Goal: Task Accomplishment & Management: Complete application form

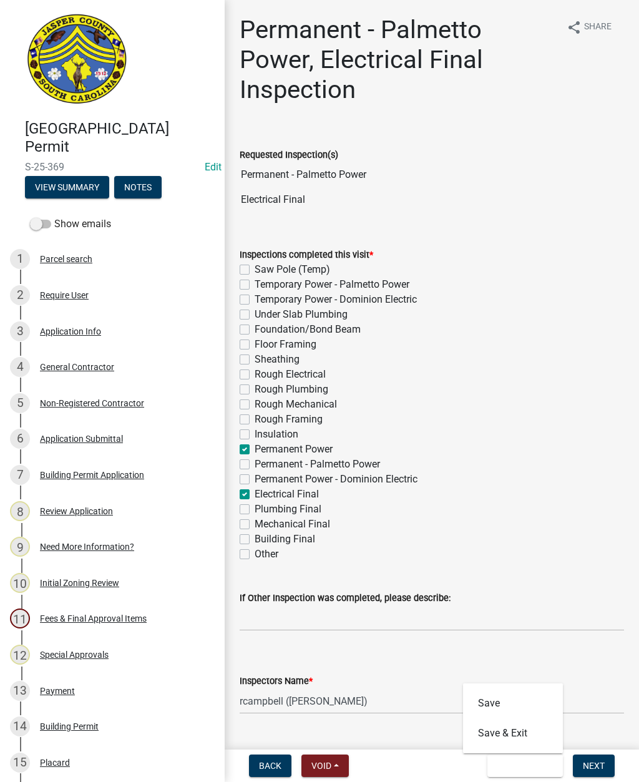
select select "acf36c91-87ca-4b19-8dd2-91b45068efa1"
click at [536, 733] on button "Save & Exit" at bounding box center [513, 733] width 100 height 30
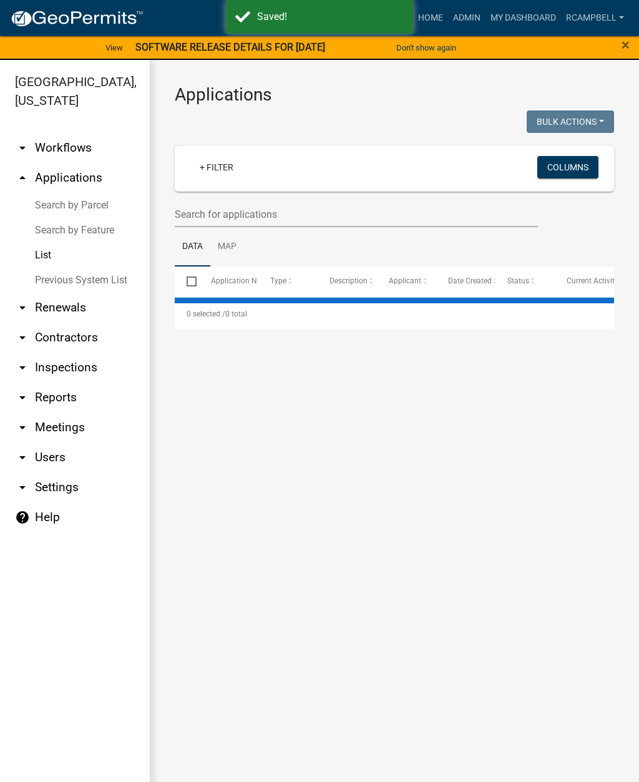
select select "2: 50"
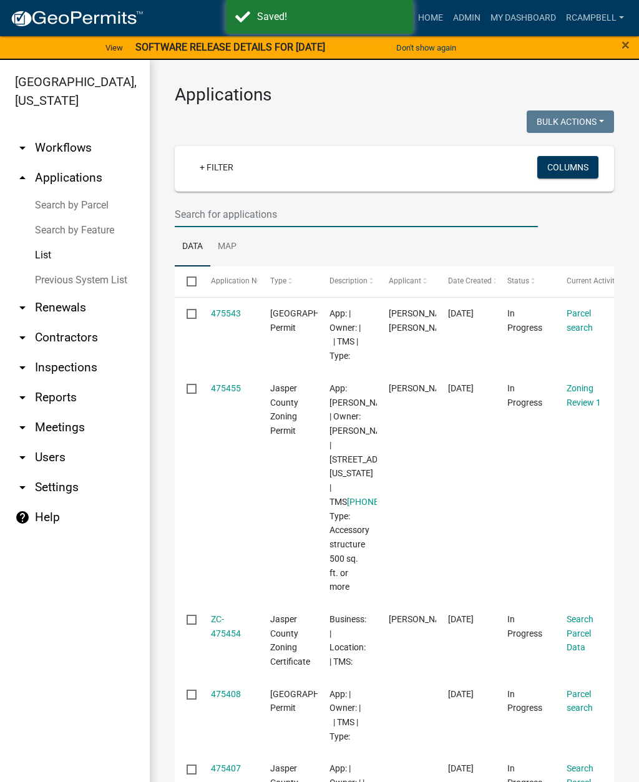
click at [225, 208] on input "text" at bounding box center [356, 214] width 363 height 26
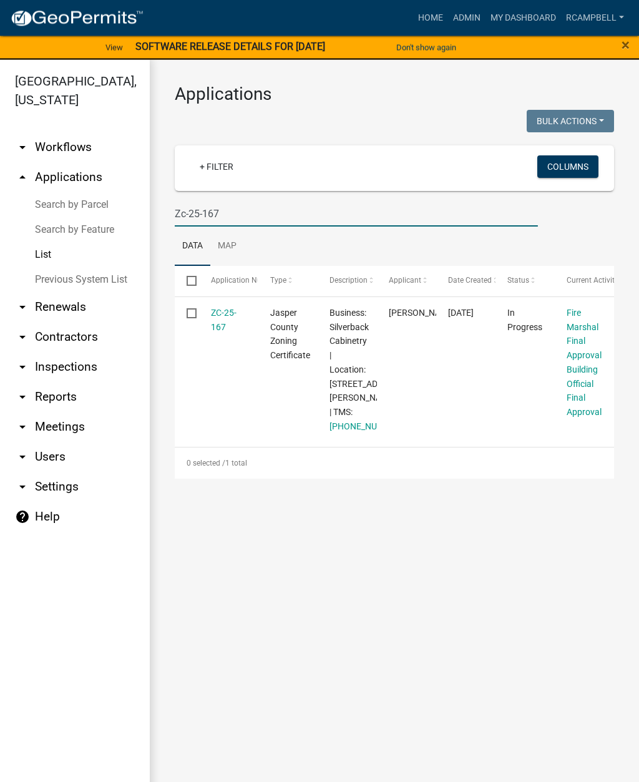
type input "Zc-25-167"
click at [222, 314] on link "ZC-25-167" at bounding box center [224, 320] width 26 height 24
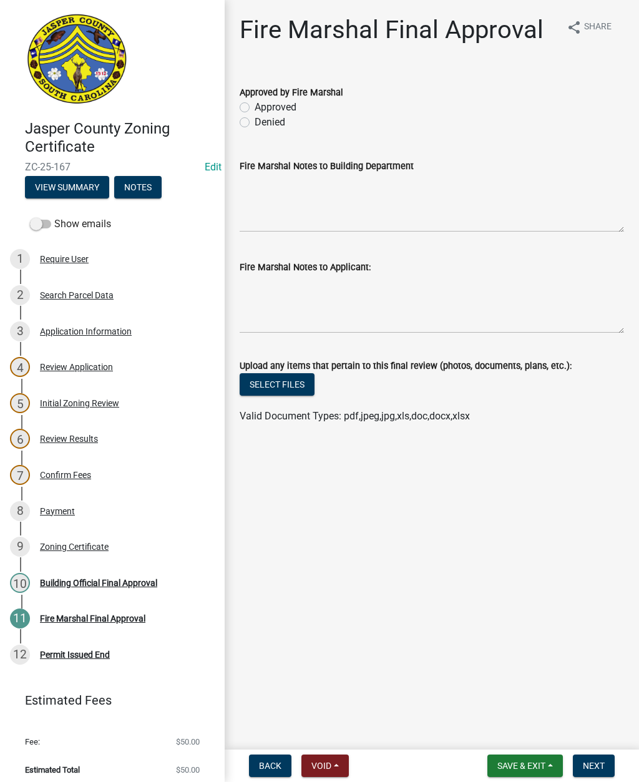
click at [69, 583] on div "Building Official Final Approval" at bounding box center [98, 582] width 117 height 9
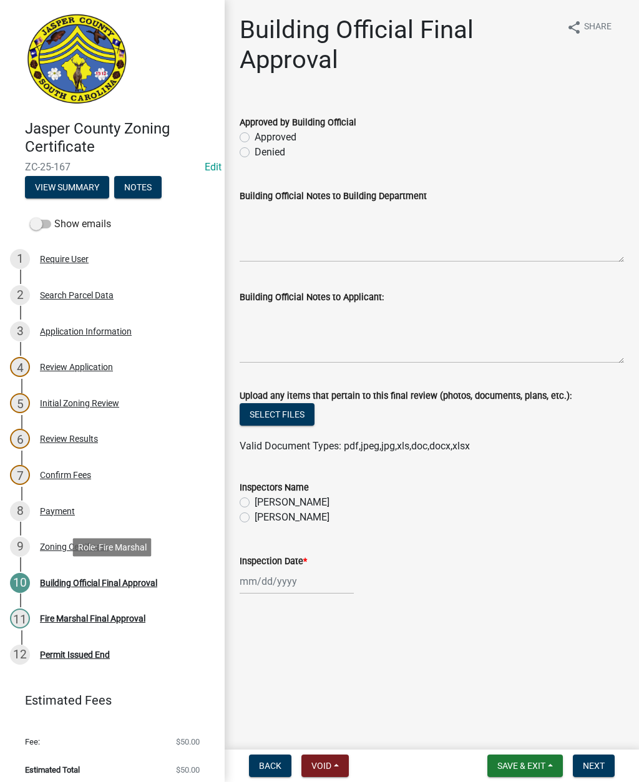
click at [254, 153] on label "Denied" at bounding box center [269, 152] width 31 height 15
click at [254, 153] on input "Denied" at bounding box center [258, 149] width 8 height 8
radio input "true"
click at [251, 323] on textarea "Building Official Notes to Applicant:" at bounding box center [432, 333] width 384 height 59
click at [353, 313] on textarea "Finish bathroom add grab bars" at bounding box center [432, 333] width 384 height 59
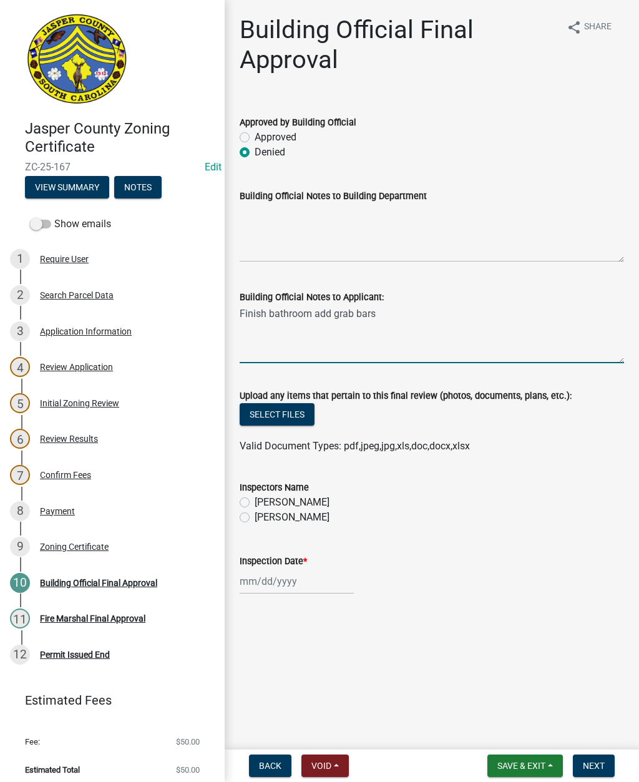
click at [383, 311] on textarea "Finish bathroom add grab bars" at bounding box center [432, 333] width 384 height 59
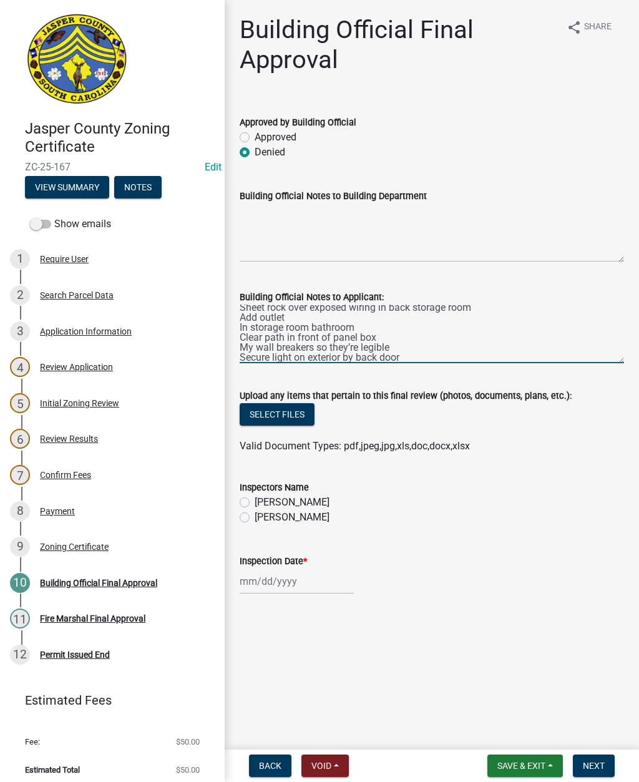
scroll to position [16, 0]
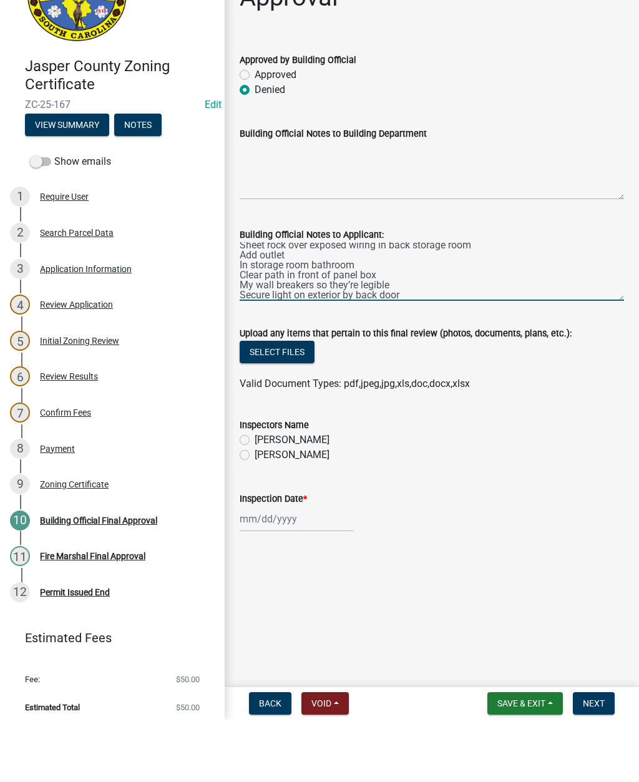
type textarea "Finish bathroom add grab bars. Sheet rock over exposed wiring in back storage r…"
click at [254, 510] on label "[PERSON_NAME]" at bounding box center [291, 517] width 75 height 15
click at [254, 510] on input "[PERSON_NAME]" at bounding box center [258, 514] width 8 height 8
radio input "true"
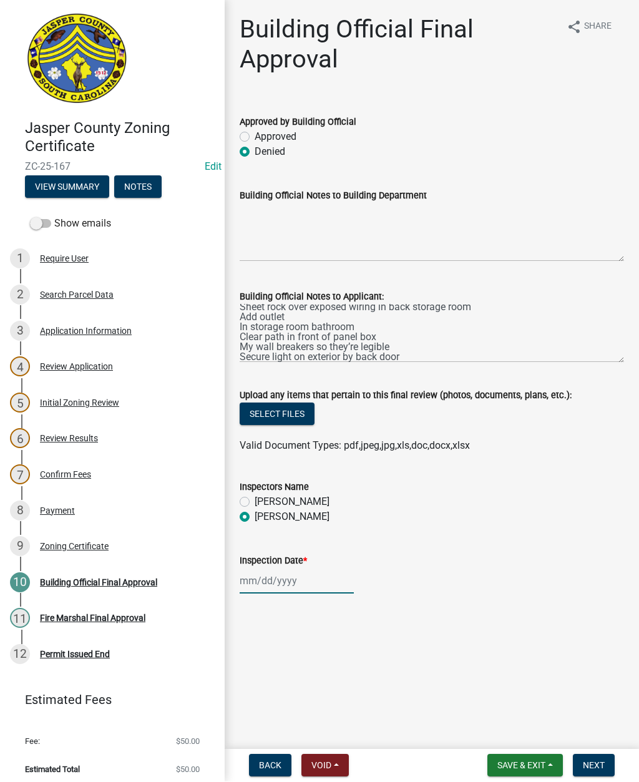
click at [276, 574] on div at bounding box center [297, 581] width 114 height 26
select select "9"
select select "2025"
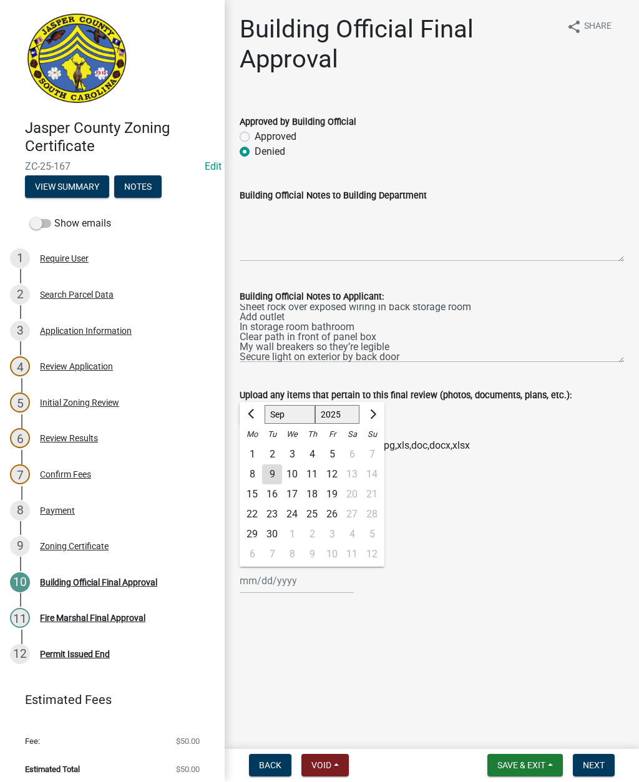
click at [279, 473] on div "9" at bounding box center [272, 475] width 20 height 20
type input "[DATE]"
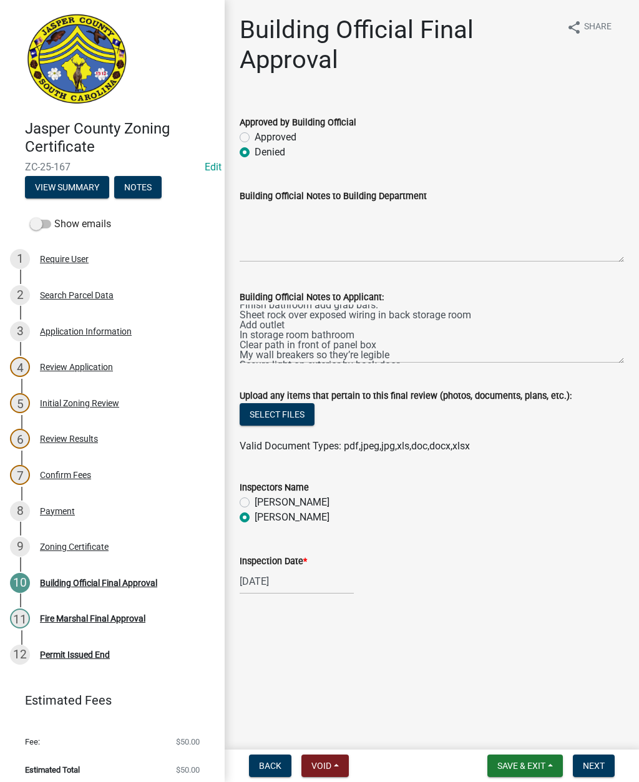
scroll to position [9, 0]
click at [242, 331] on textarea "Finish bathroom add grab bars. Sheet rock over exposed wiring in back storage r…" at bounding box center [432, 333] width 384 height 59
click at [407, 352] on textarea "Finish bathroom add grab bars. Sheet rock over exposed wiring in back storage r…" at bounding box center [432, 333] width 384 height 59
click at [242, 328] on textarea "Finish bathroom add grab bars. Sheet rock over exposed wiring in back storage r…" at bounding box center [432, 333] width 384 height 59
click at [409, 329] on textarea "Finish bathroom add grab bars. Sheet rock over exposed wiring in back storage r…" at bounding box center [432, 333] width 384 height 59
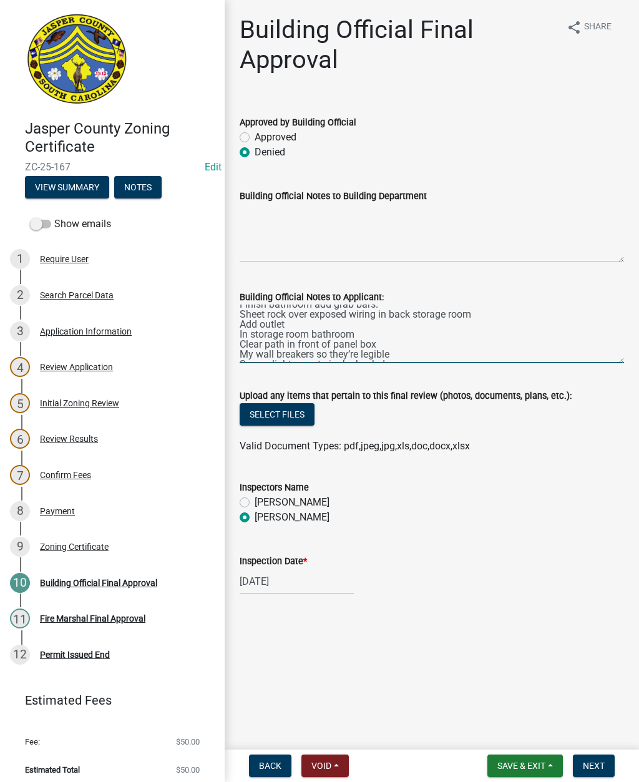
click at [241, 327] on textarea "Finish bathroom add grab bars. Sheet rock over exposed wiring in back storage r…" at bounding box center [432, 333] width 384 height 59
click at [555, 320] on textarea "Finish bathroom add grab bars. Sheet rock over exposed wiring in back storage r…" at bounding box center [432, 333] width 384 height 59
click at [254, 345] on textarea "Finish bathroom add grab bars. Sheet rock over exposed wiring in back storage r…" at bounding box center [432, 333] width 384 height 59
click at [277, 342] on textarea "Finish bathroom add grab bars. Sheet rock over exposed wiring in back storage r…" at bounding box center [432, 333] width 384 height 59
type textarea "Finish bathroom add grab bars. Sheet rock over exposed wiring in back storage r…"
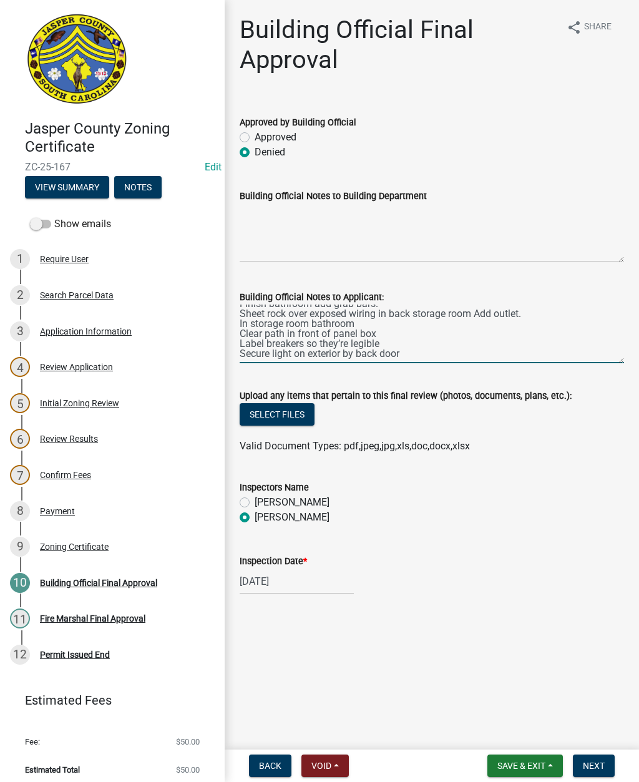
scroll to position [10, 0]
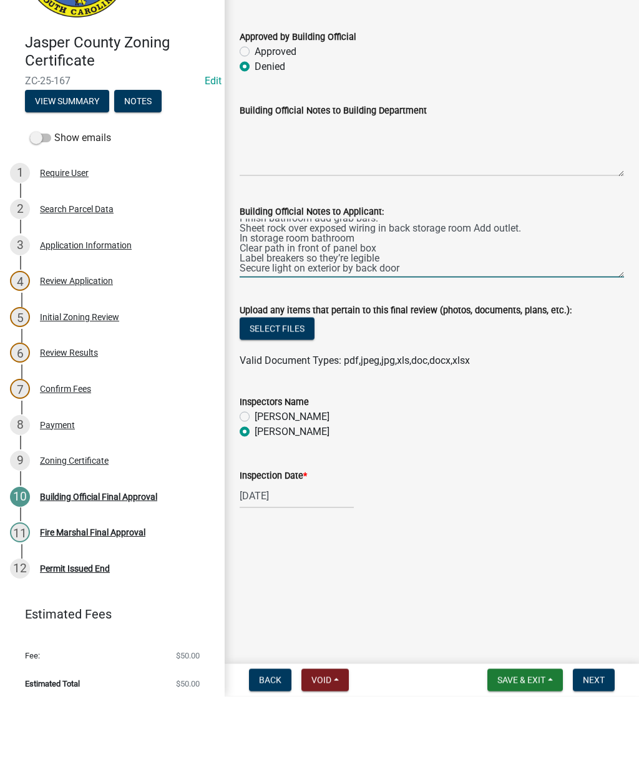
click at [452, 304] on textarea "Finish bathroom add grab bars. Sheet rock over exposed wiring in back storage r…" at bounding box center [432, 333] width 384 height 59
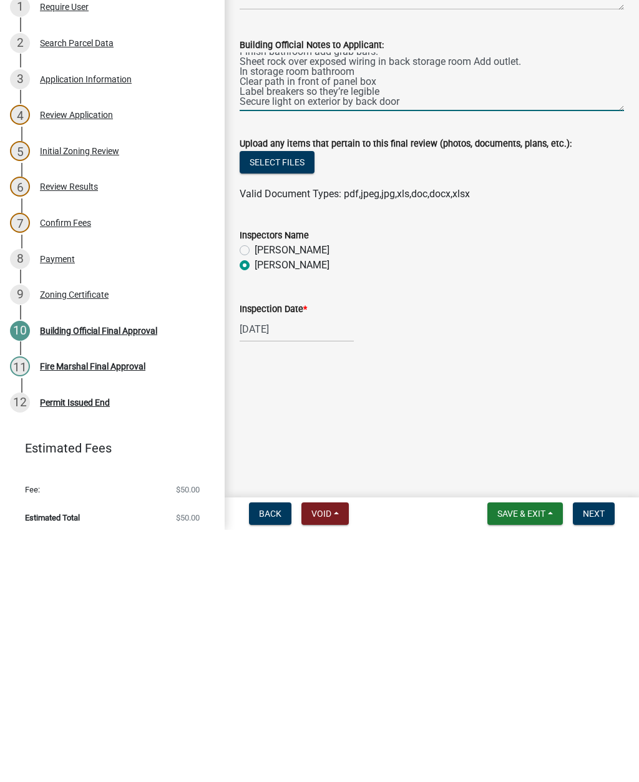
scroll to position [1, 0]
click at [601, 760] on span "Next" at bounding box center [594, 765] width 22 height 10
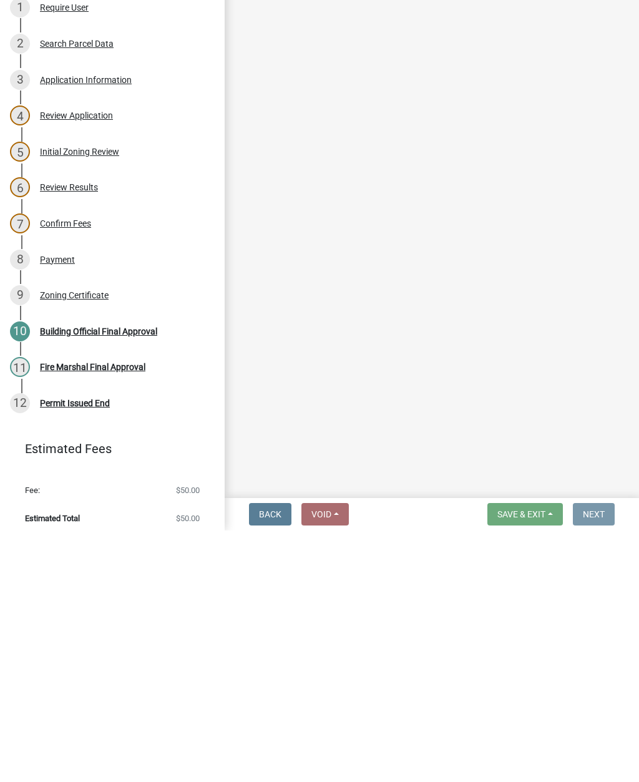
scroll to position [0, 0]
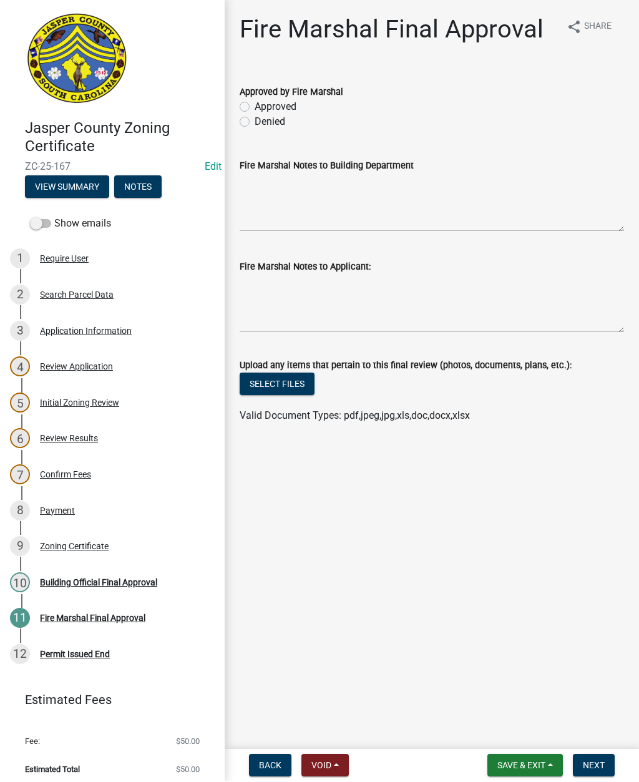
click at [267, 768] on span "Back" at bounding box center [270, 765] width 22 height 10
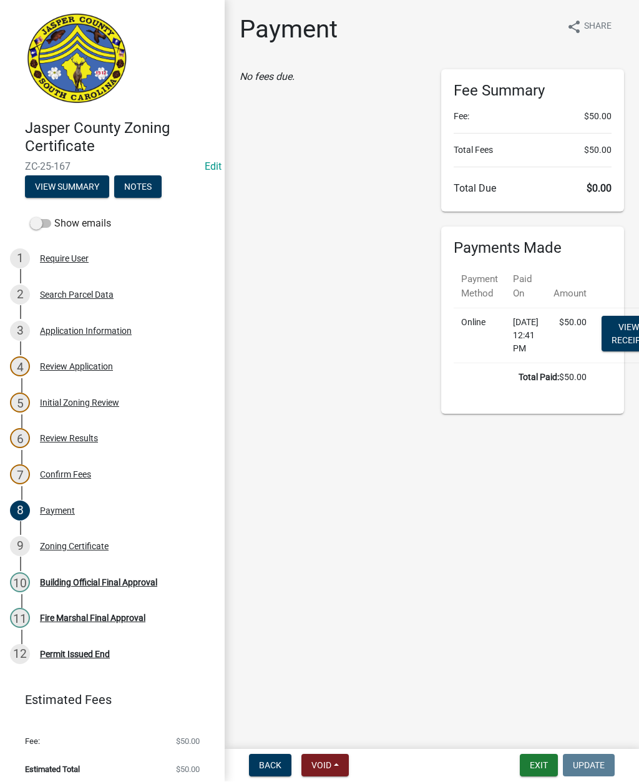
click at [524, 521] on main "Payment share Share No fees due. Fee Summary Fee: $50.00 Total Fees $50.00 Tota…" at bounding box center [432, 372] width 414 height 744
click at [77, 614] on div "Fire Marshal Final Approval" at bounding box center [92, 618] width 105 height 9
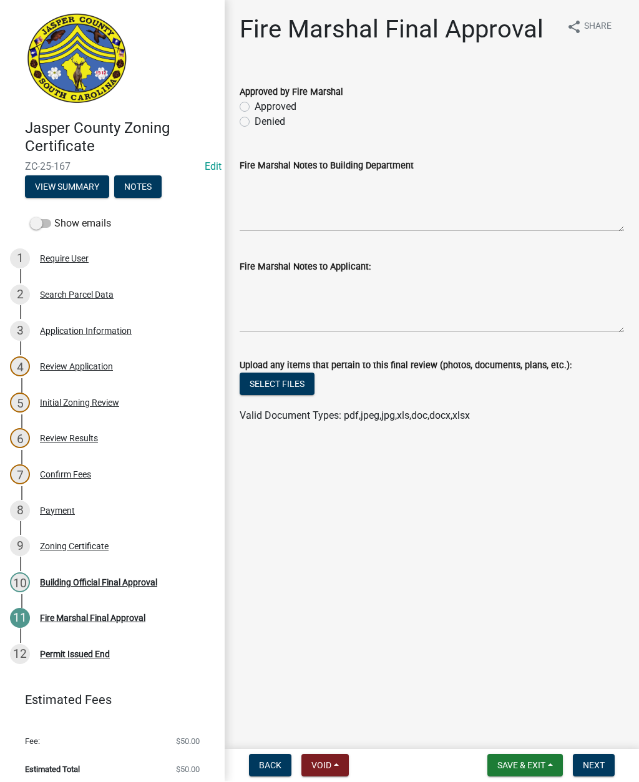
click at [254, 109] on label "Approved" at bounding box center [275, 107] width 42 height 15
click at [254, 108] on input "Approved" at bounding box center [258, 104] width 8 height 8
radio input "true"
click at [268, 299] on textarea "Fire Marshal Notes to Applicant:" at bounding box center [432, 303] width 384 height 59
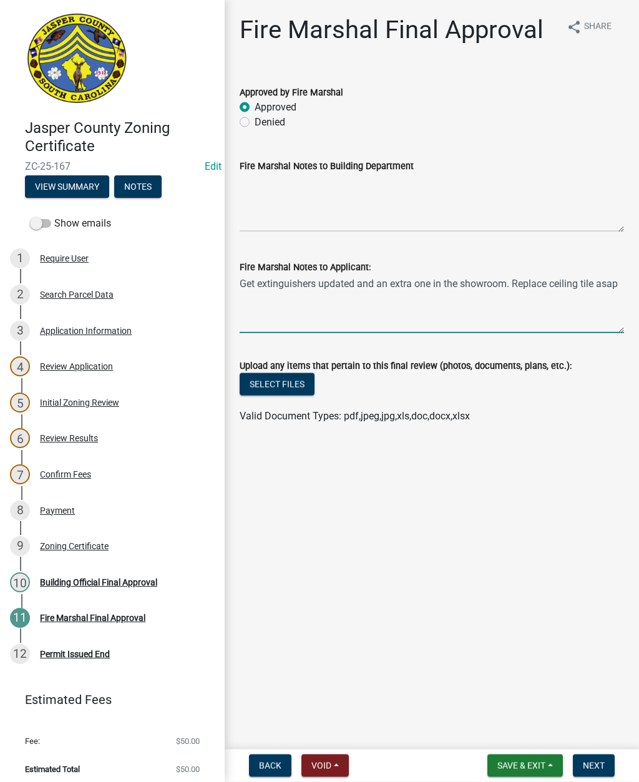
type textarea "Get extinguishers updated and an extra one in the showroom. Replace ceiling til…"
click at [601, 755] on button "Next" at bounding box center [594, 765] width 42 height 22
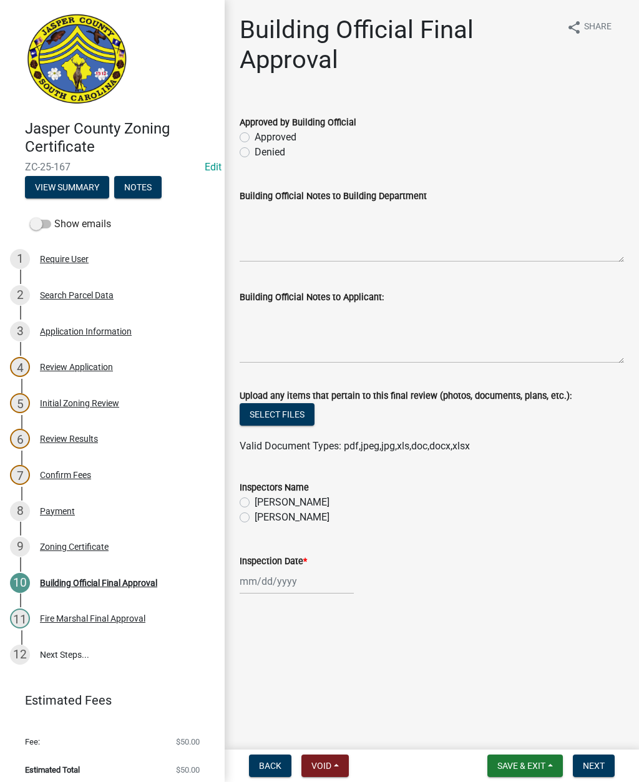
click at [59, 614] on div "Fire Marshal Final Approval" at bounding box center [92, 618] width 105 height 9
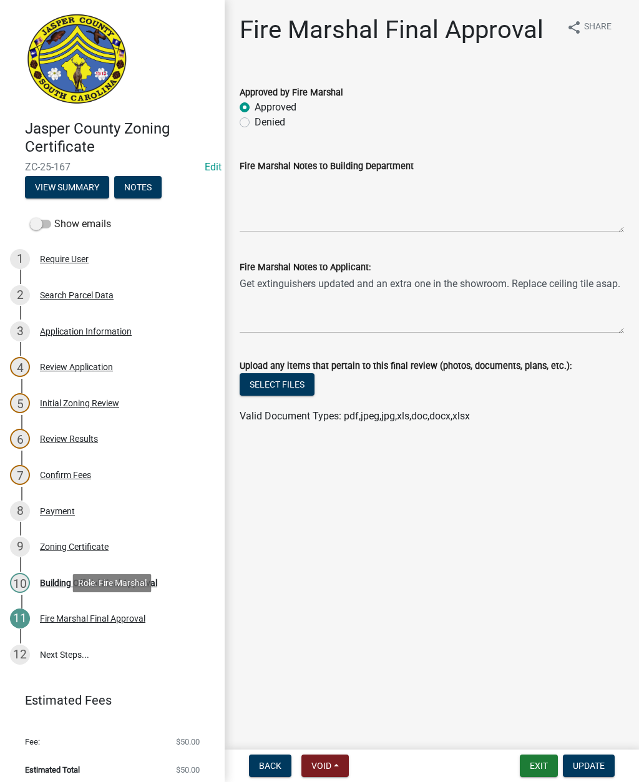
click at [541, 759] on button "Exit" at bounding box center [539, 765] width 38 height 22
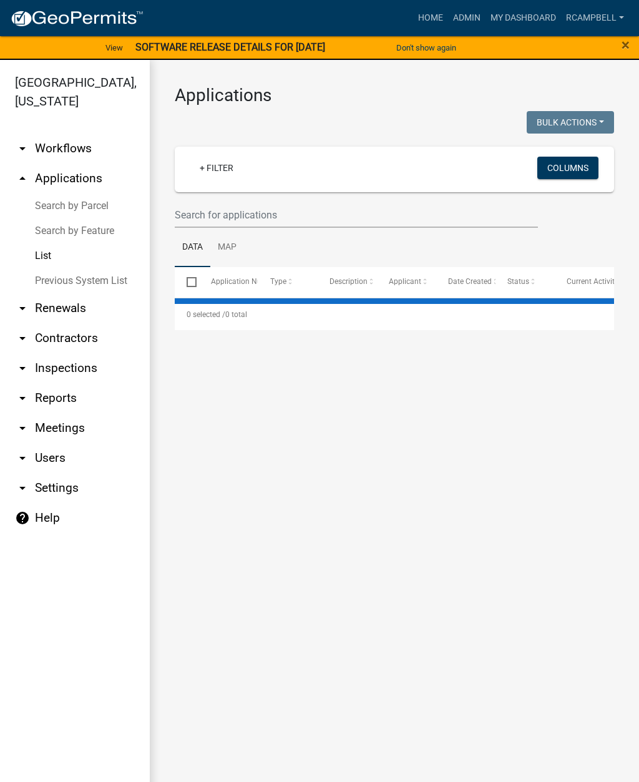
select select "2: 50"
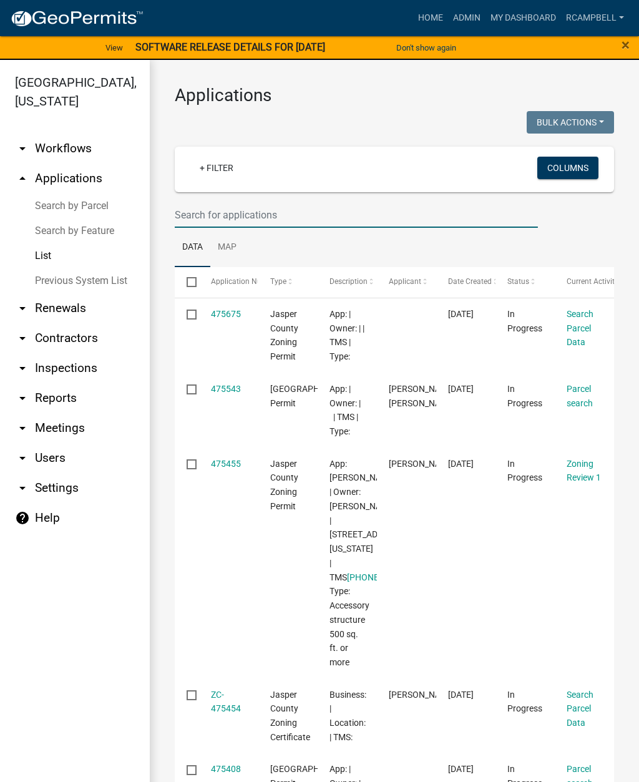
click at [284, 215] on input "text" at bounding box center [356, 215] width 363 height 26
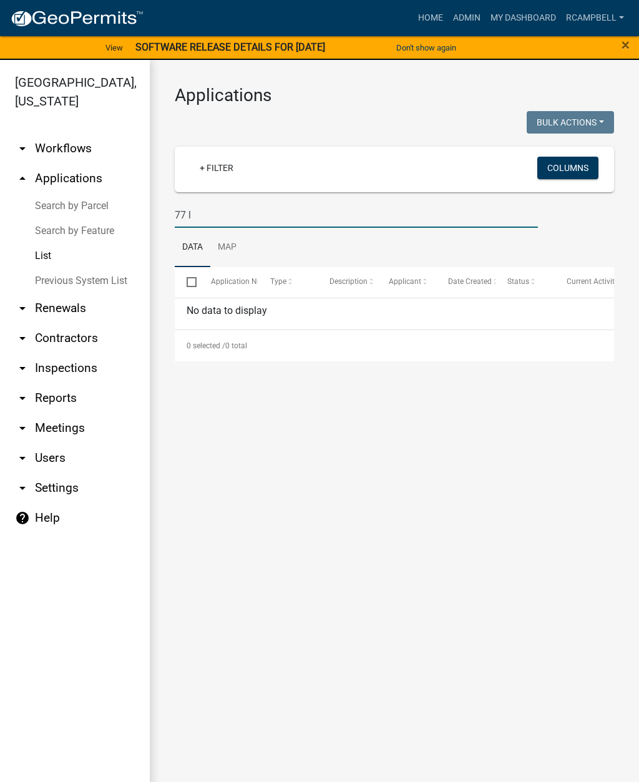
type input "77"
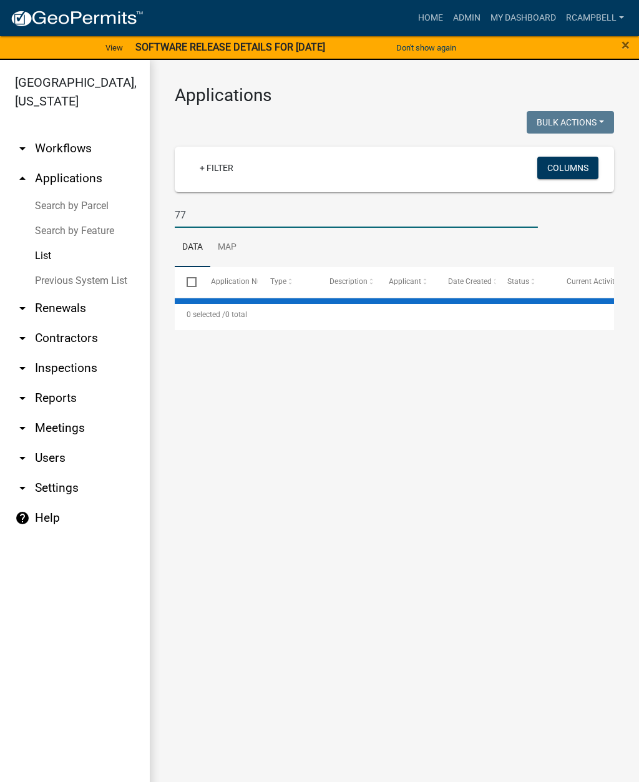
select select "2: 50"
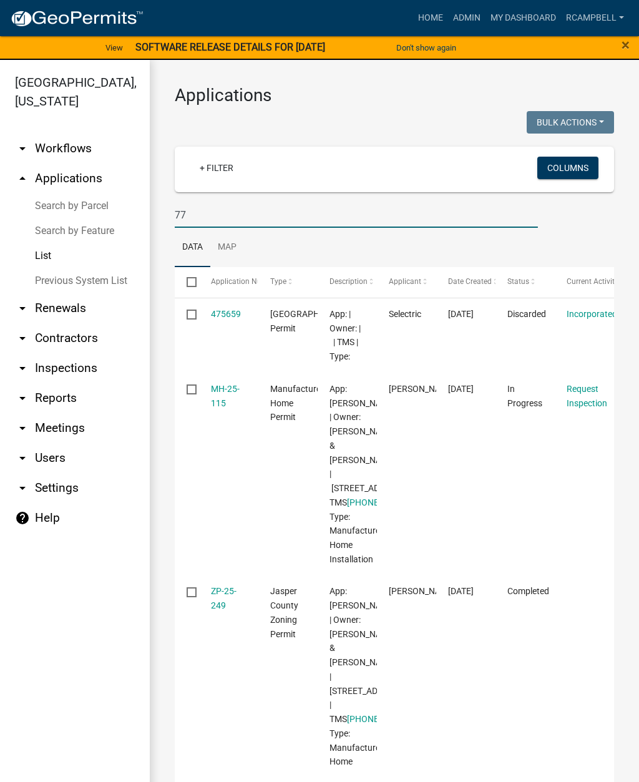
click at [295, 214] on input "77" at bounding box center [356, 215] width 363 height 26
type input "7"
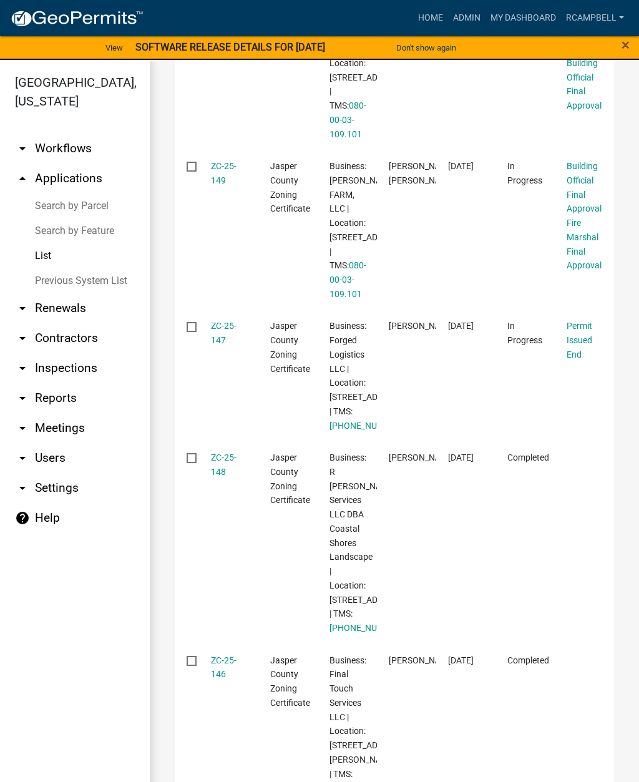
scroll to position [2988, 0]
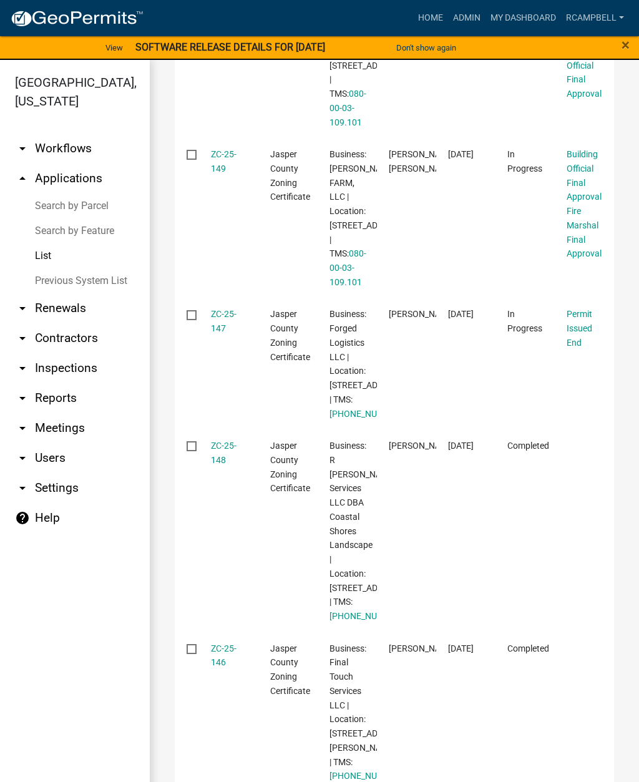
type input "Zc-25"
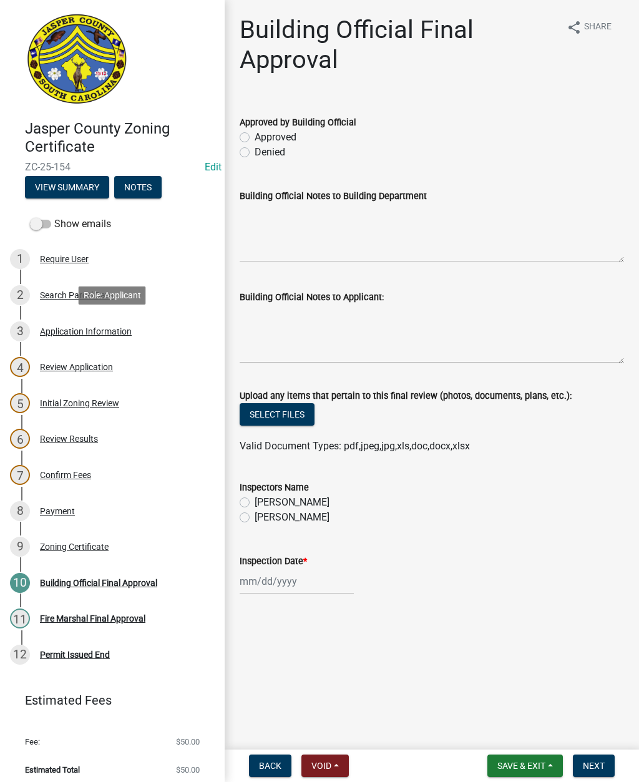
click at [99, 333] on div "Application Information" at bounding box center [86, 331] width 92 height 9
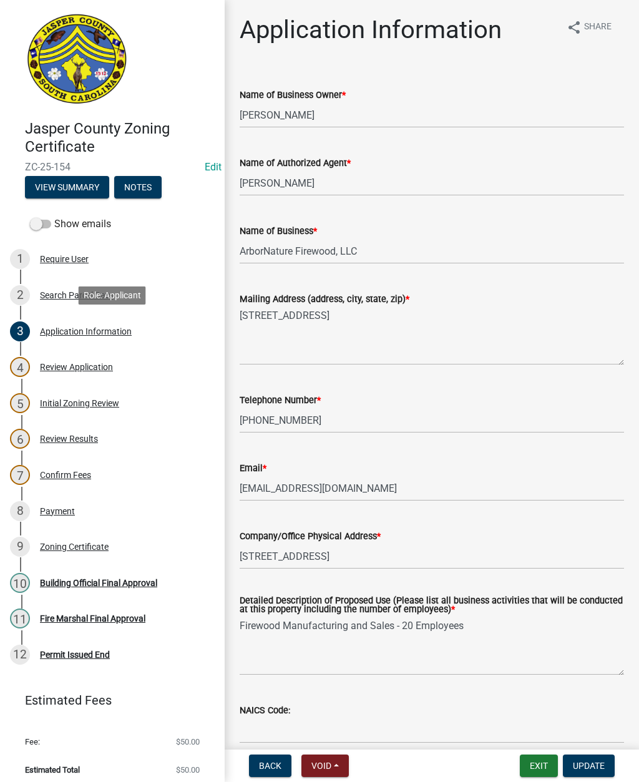
click at [83, 192] on button "View Summary" at bounding box center [67, 187] width 84 height 22
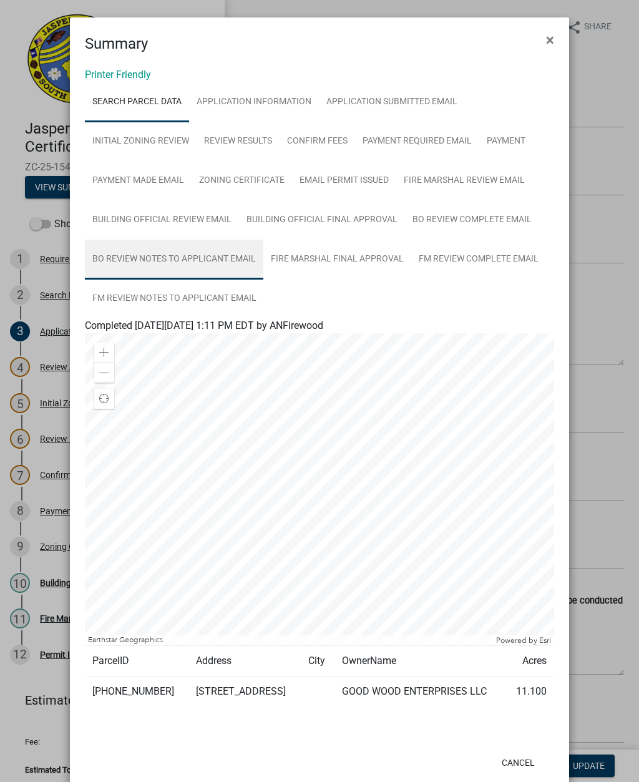
click at [191, 260] on link "BO Review Notes to Applicant Email" at bounding box center [174, 260] width 178 height 40
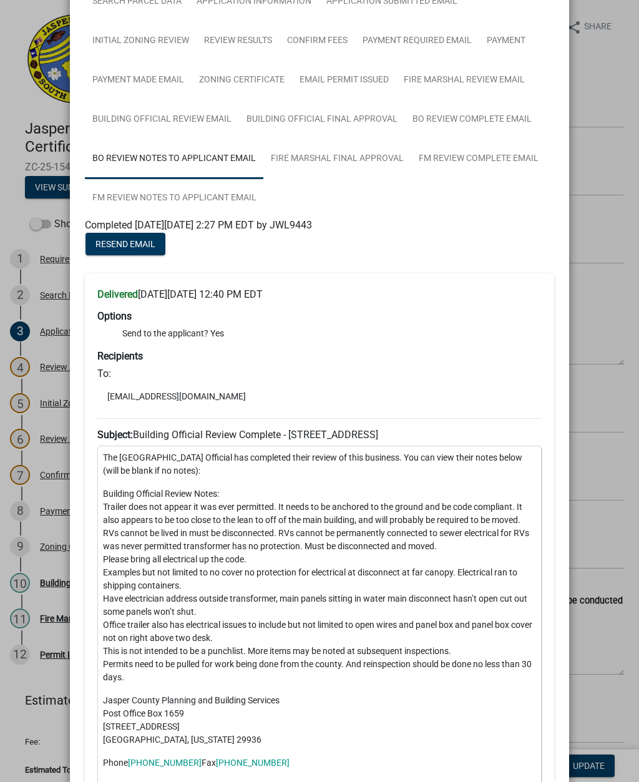
scroll to position [102, 0]
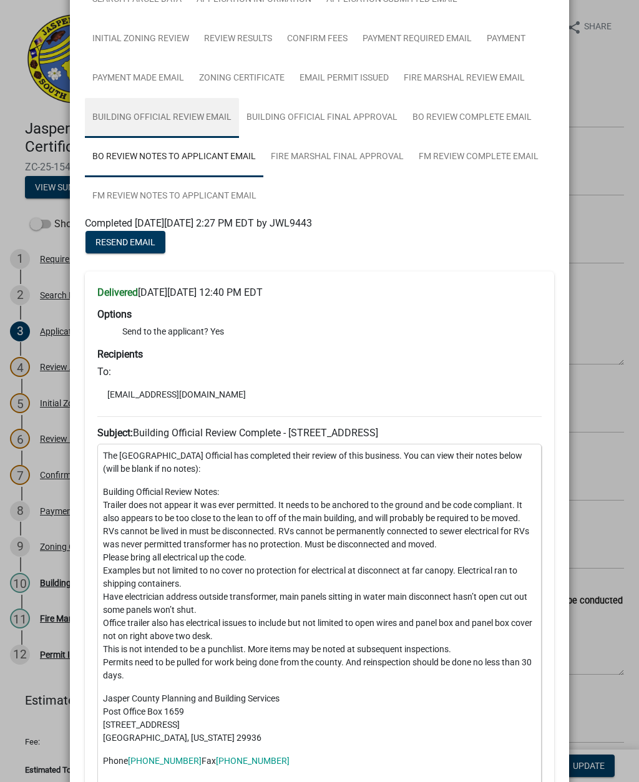
click at [181, 112] on link "Building Official Review Email" at bounding box center [162, 118] width 154 height 40
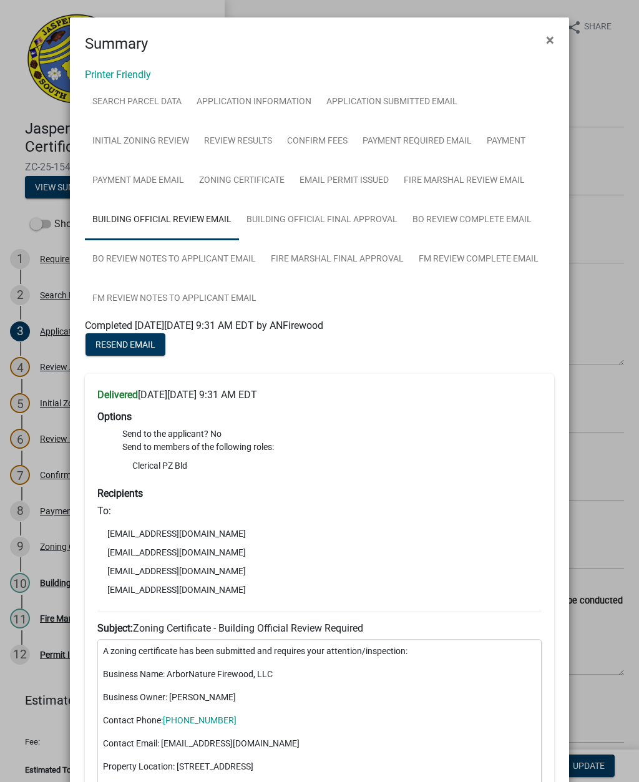
scroll to position [0, 0]
click at [482, 224] on link "BO Review Complete Email" at bounding box center [472, 220] width 134 height 40
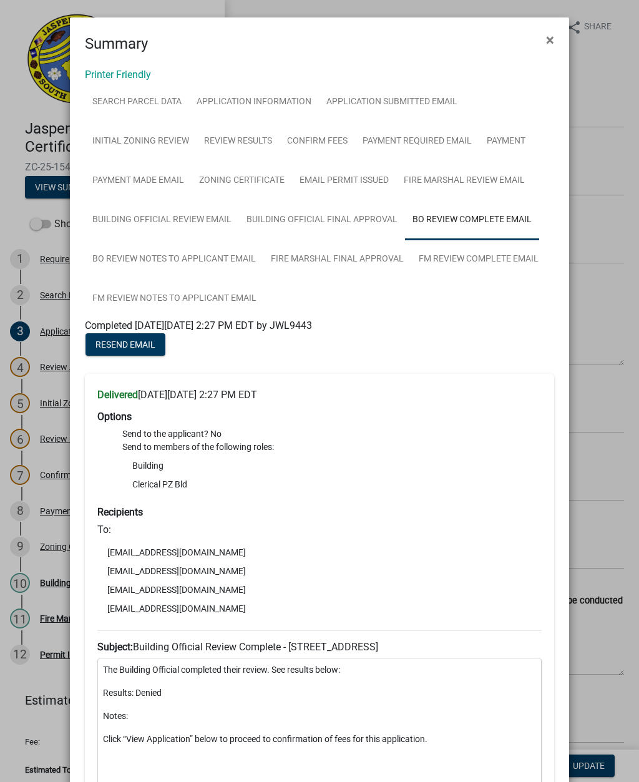
click at [551, 42] on span "×" at bounding box center [550, 39] width 8 height 17
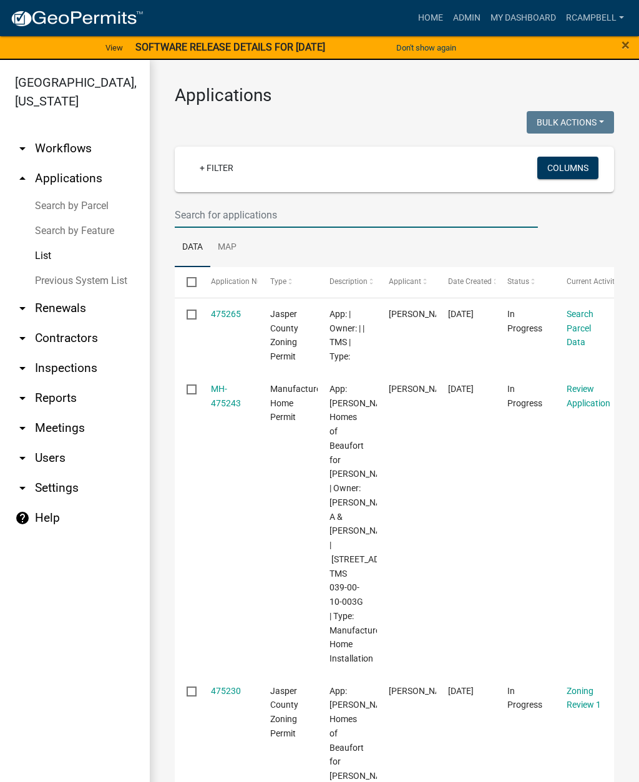
select select "2: 50"
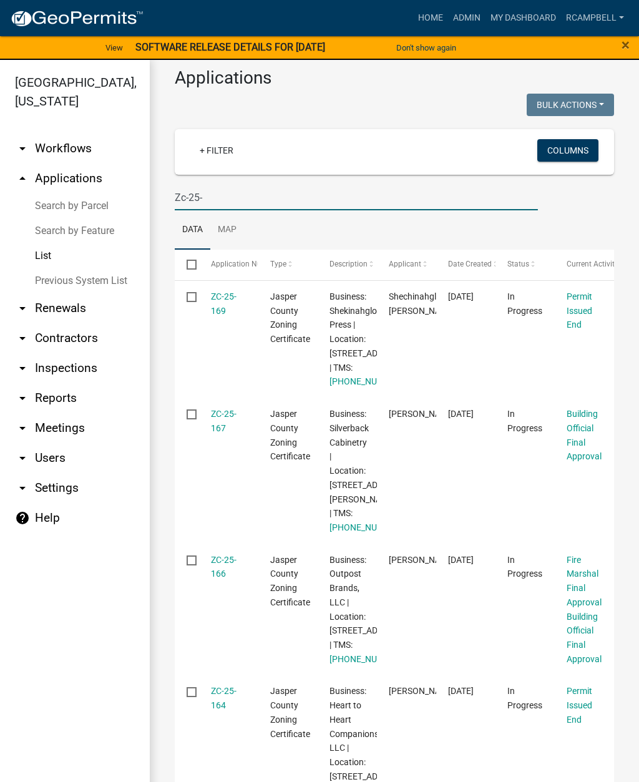
scroll to position [11, 0]
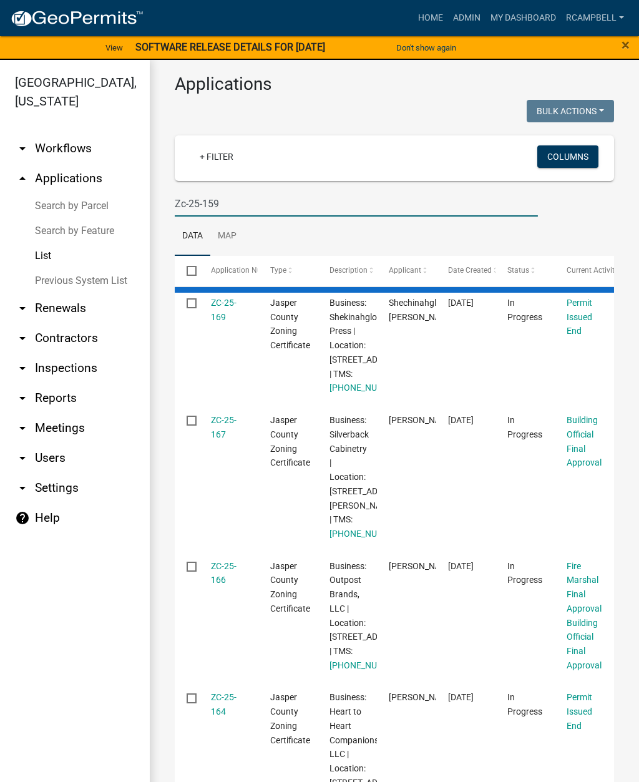
type input "Zc-25-159"
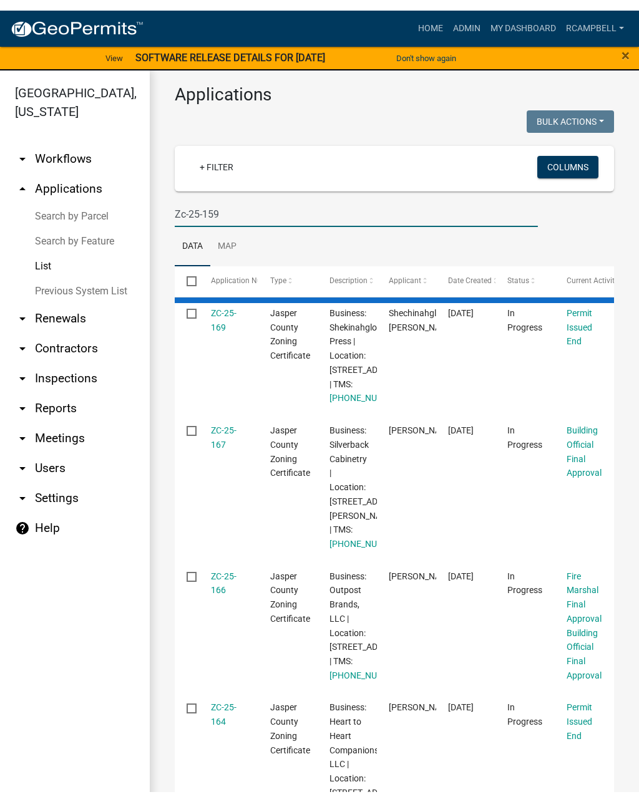
scroll to position [0, 0]
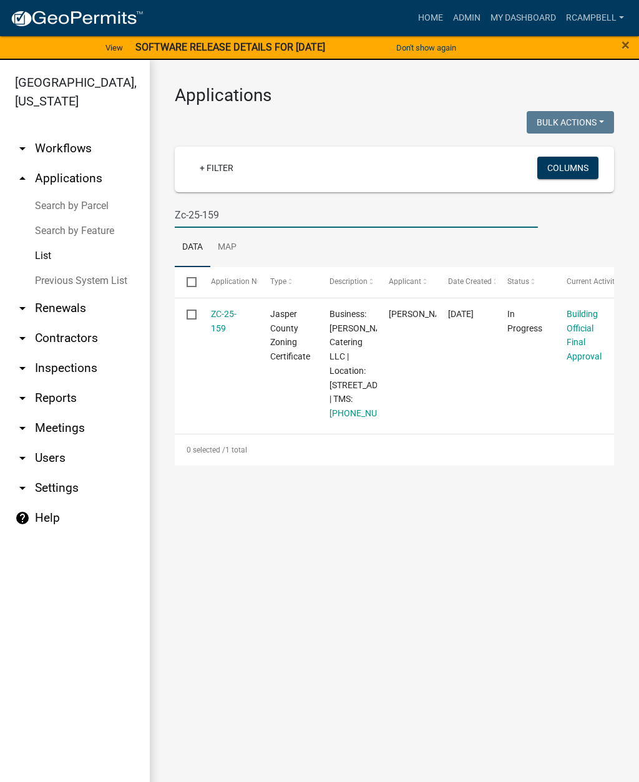
click at [225, 322] on link "ZC-25-159" at bounding box center [224, 321] width 26 height 24
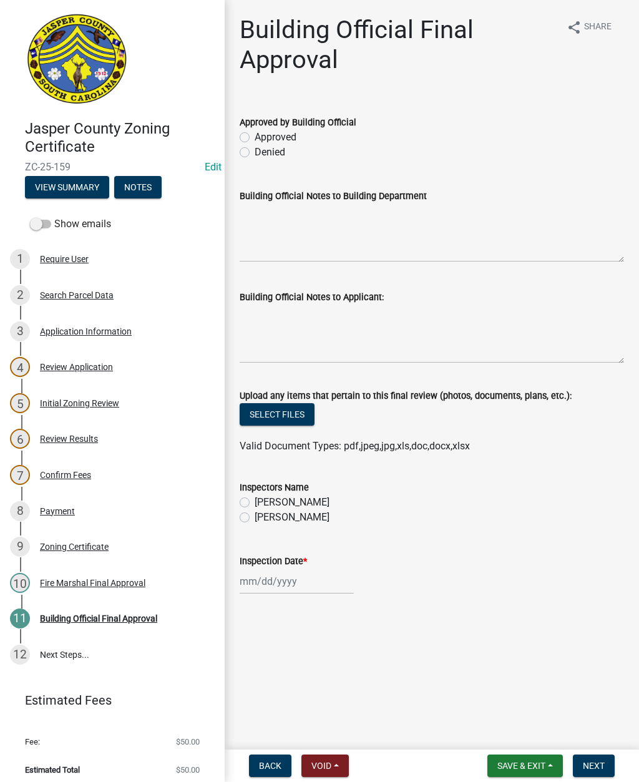
click at [128, 575] on div "10 Fire Marshal Final Approval" at bounding box center [107, 583] width 195 height 20
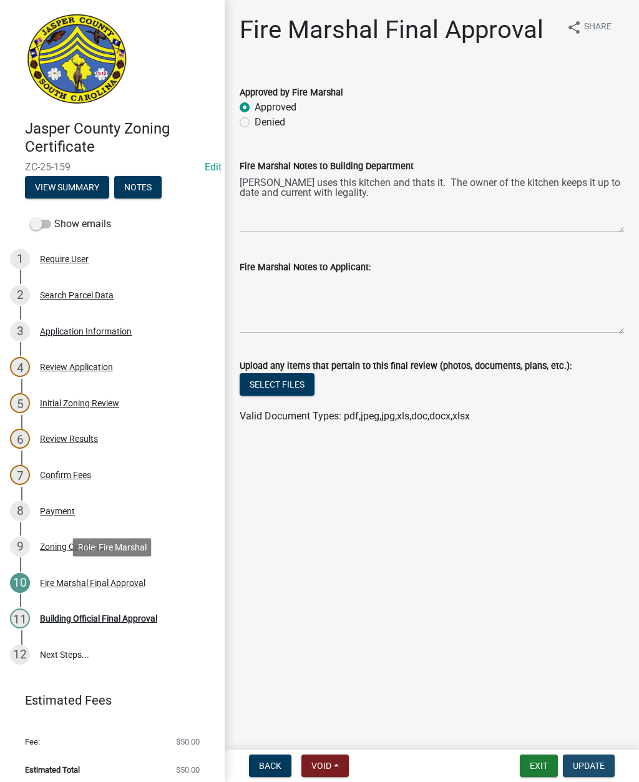
click at [600, 760] on span "Update" at bounding box center [589, 765] width 32 height 10
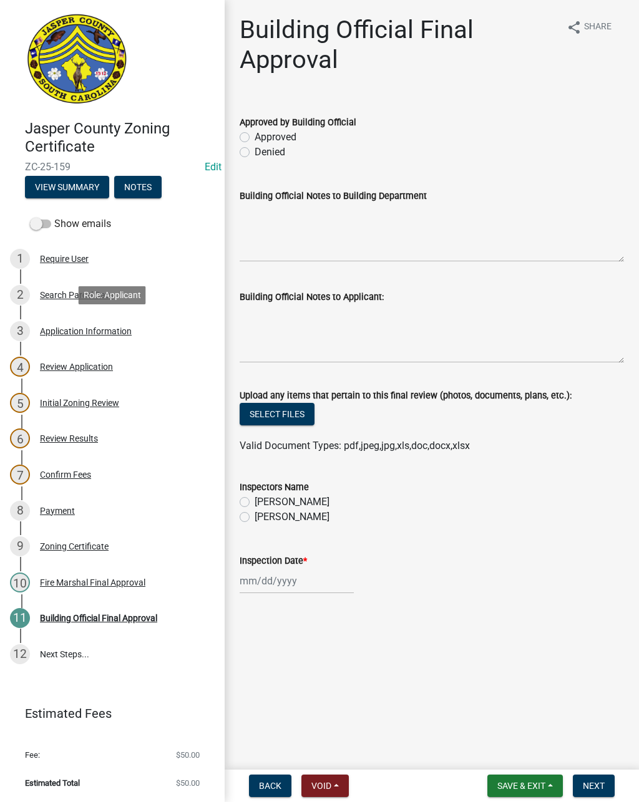
click at [98, 331] on div "Application Information" at bounding box center [86, 331] width 92 height 9
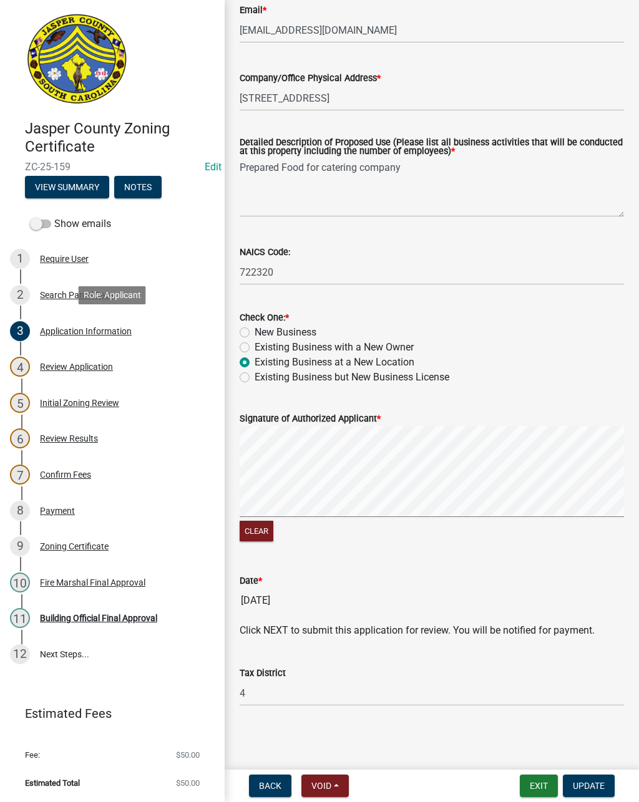
scroll to position [458, 0]
click at [133, 623] on div "11 Building Official Final Approval" at bounding box center [107, 618] width 195 height 20
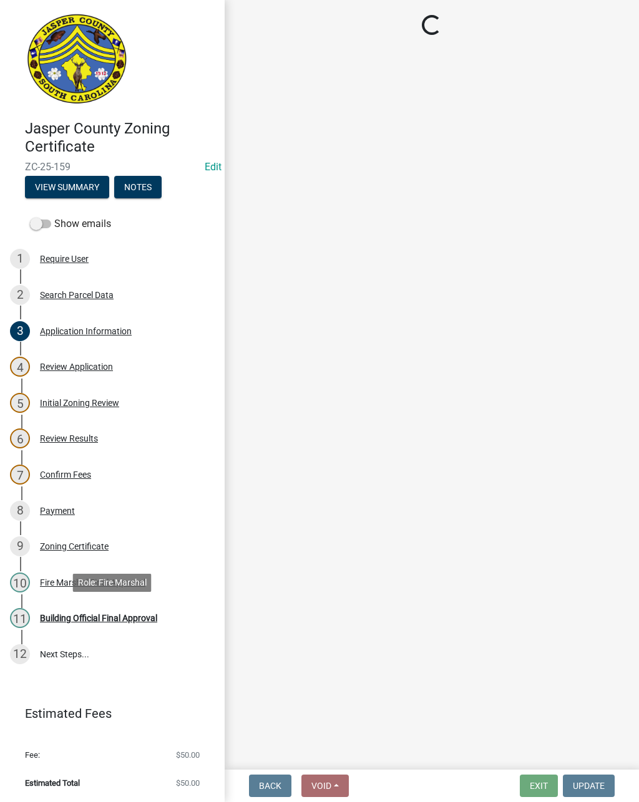
scroll to position [0, 0]
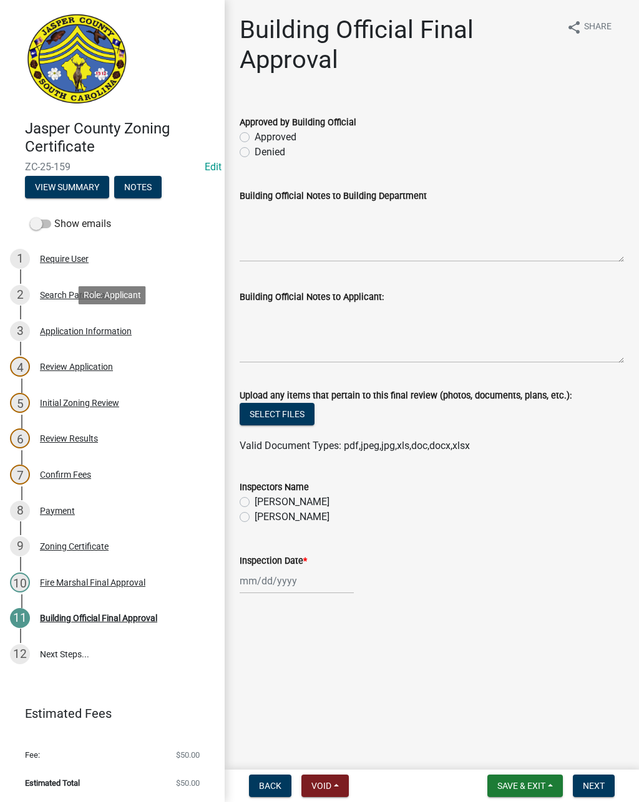
click at [102, 338] on div "3 Application Information" at bounding box center [107, 331] width 195 height 20
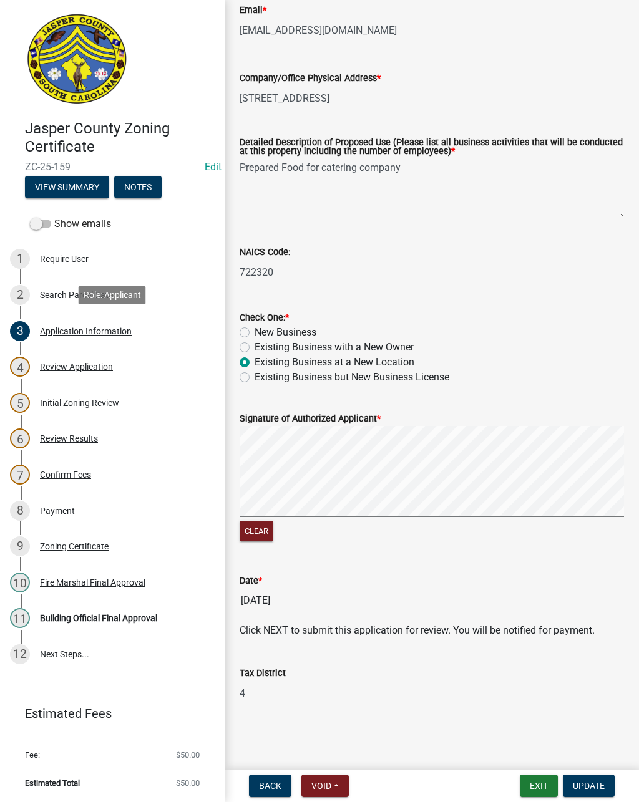
scroll to position [458, 0]
click at [155, 618] on div "Building Official Final Approval" at bounding box center [98, 618] width 117 height 9
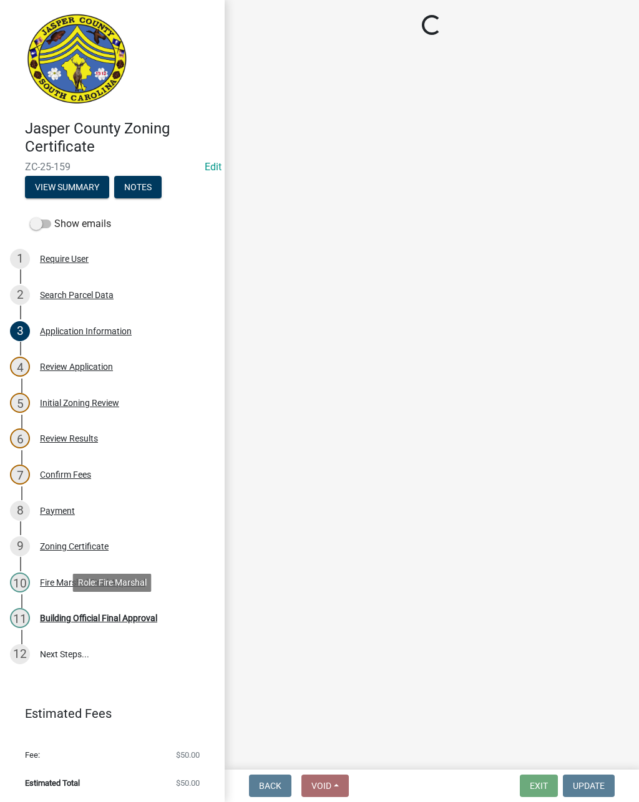
scroll to position [0, 0]
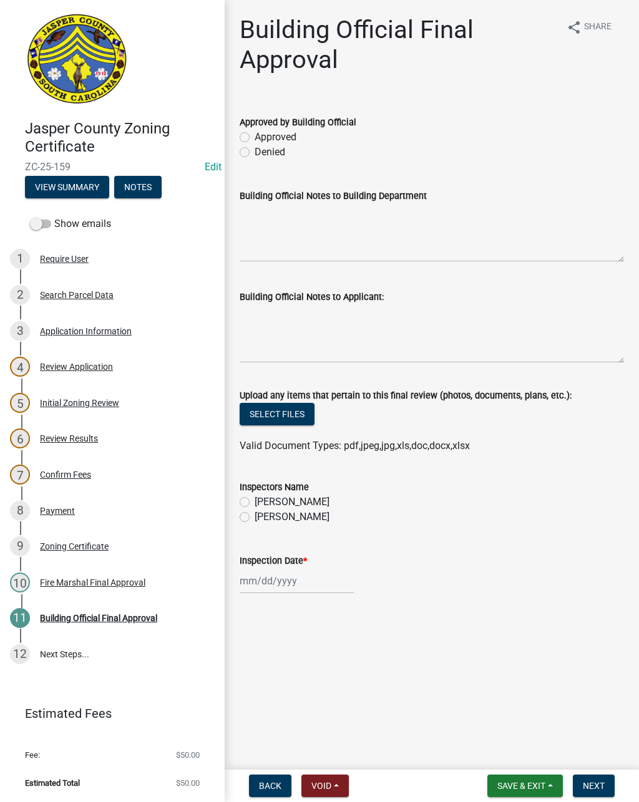
click at [254, 155] on label "Denied" at bounding box center [269, 152] width 31 height 15
click at [254, 153] on input "Denied" at bounding box center [258, 149] width 8 height 8
radio input "true"
click at [311, 349] on textarea "Building Official Notes to Applicant:" at bounding box center [432, 333] width 384 height 59
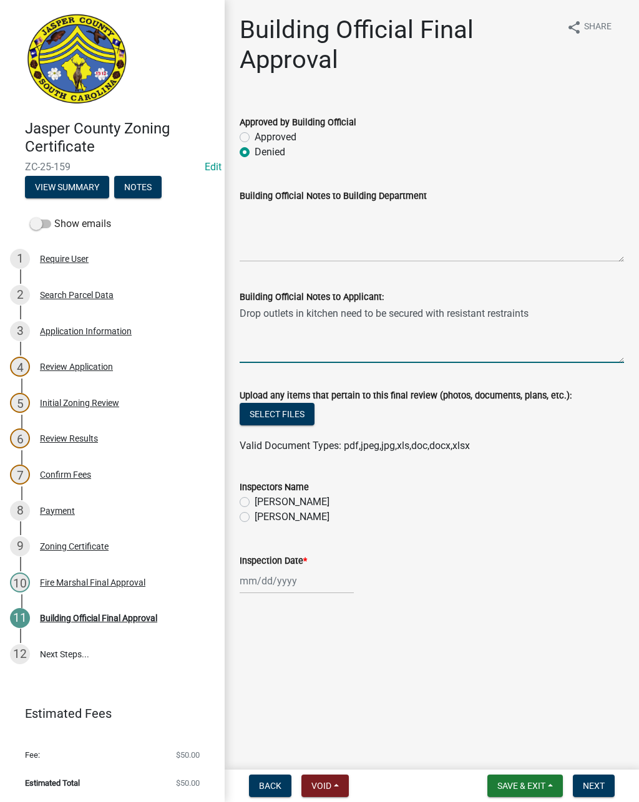
click at [432, 319] on textarea "Drop outlets in kitchen need to be secured with resistant restraints" at bounding box center [432, 333] width 384 height 59
click at [589, 316] on textarea "Drop outlets in kitchen need to be secured to code with resistant restraints" at bounding box center [432, 333] width 384 height 59
click at [468, 313] on textarea "Drop outlets in kitchen need to be secured to code with resistant restraints" at bounding box center [432, 333] width 384 height 59
click at [489, 317] on textarea "Drop outlets in kitchen need to be secured to code with resistant restraints" at bounding box center [432, 333] width 384 height 59
click at [589, 314] on textarea "Drop outlets in kitchen need to be secured to code with resistant restraints" at bounding box center [432, 333] width 384 height 59
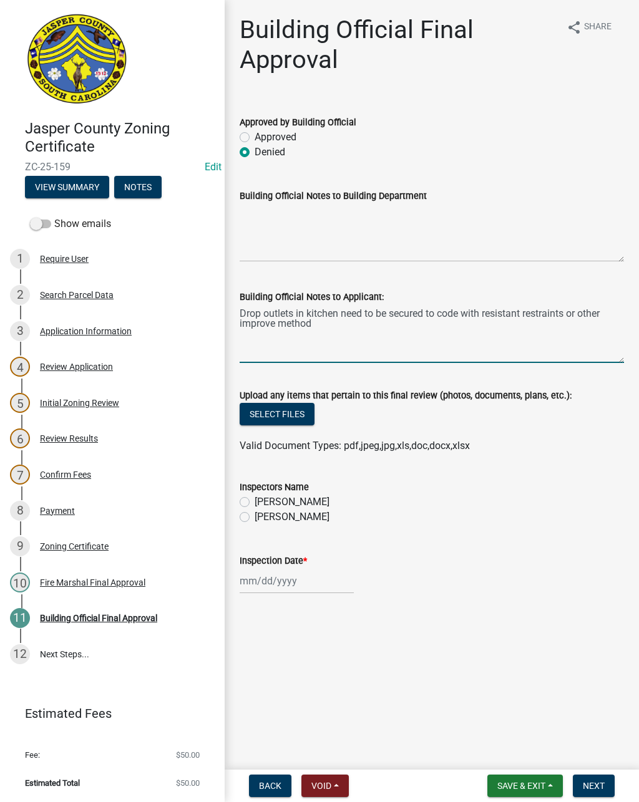
click at [274, 326] on textarea "Drop outlets in kitchen need to be secured to code with resistant restraints or…" at bounding box center [432, 333] width 384 height 59
click at [241, 321] on textarea "Drop outlets in kitchen need to be secured to code with resistant restraints or…" at bounding box center [432, 333] width 384 height 59
click at [241, 332] on textarea "Drop outlets in kitchen need to be secured to code with resistant restraints or…" at bounding box center [432, 333] width 384 height 59
click at [300, 321] on textarea "Drop outlets in kitchen need to be secured to code with resistant restraints or…" at bounding box center [432, 333] width 384 height 59
click at [435, 325] on textarea "Drop outlets in kitchen need to be secured to code with resistant restraints or…" at bounding box center [432, 333] width 384 height 59
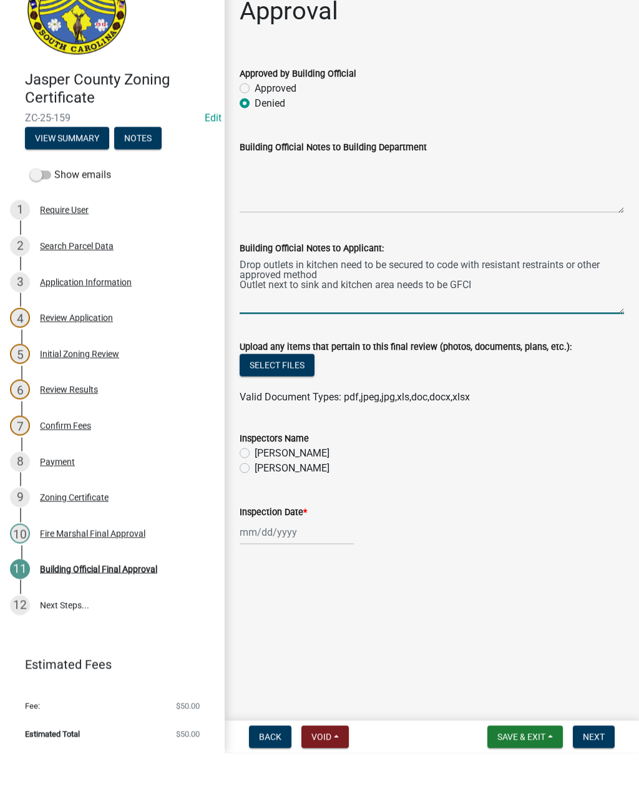
type textarea "Drop outlets in kitchen need to be secured to code with resistant restraints or…"
click at [254, 510] on label "[PERSON_NAME]" at bounding box center [291, 517] width 75 height 15
click at [254, 510] on input "[PERSON_NAME]" at bounding box center [258, 514] width 8 height 8
radio input "true"
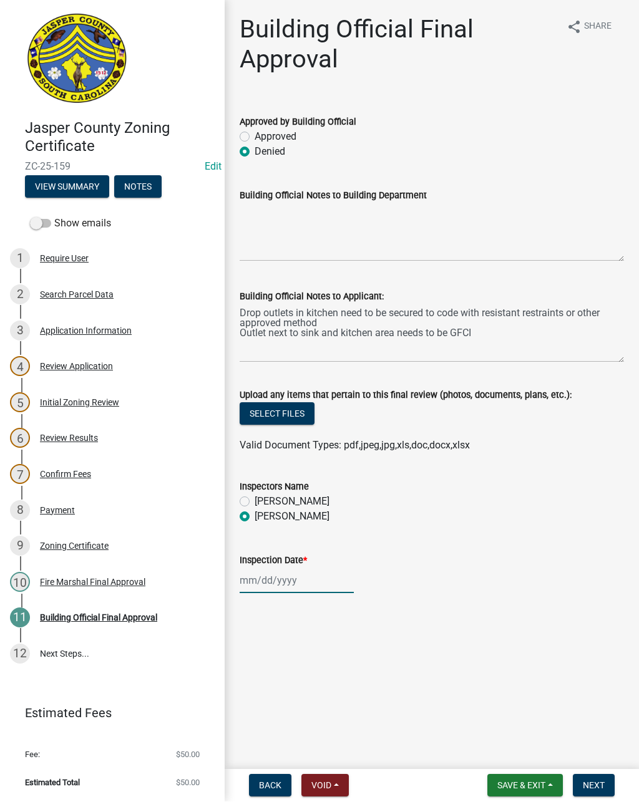
click at [288, 579] on div at bounding box center [297, 581] width 114 height 26
select select "9"
select select "2025"
click at [275, 666] on div "9" at bounding box center [272, 667] width 20 height 20
type input "[DATE]"
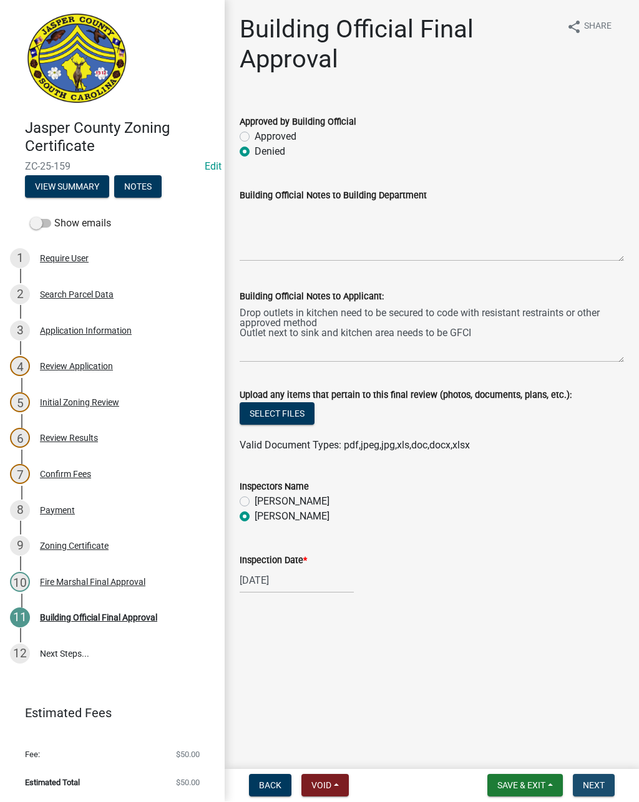
click at [599, 781] on span "Next" at bounding box center [594, 786] width 22 height 10
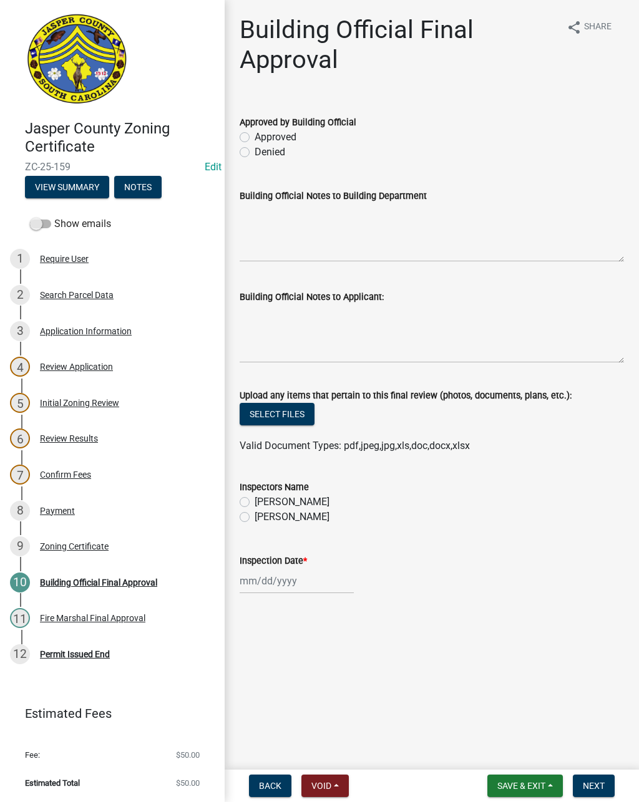
click at [516, 780] on button "Save & Exit" at bounding box center [524, 786] width 75 height 22
click at [515, 744] on button "Save & Exit" at bounding box center [513, 754] width 100 height 30
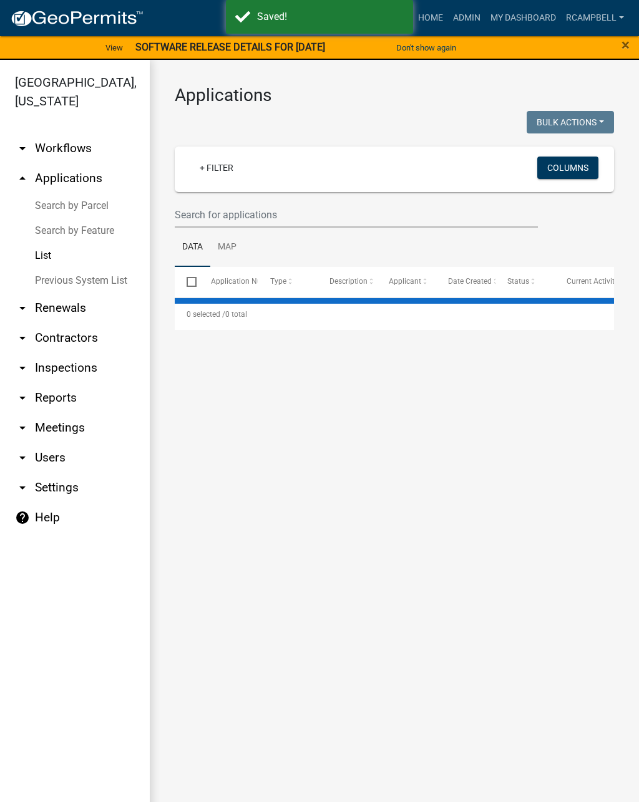
select select "2: 50"
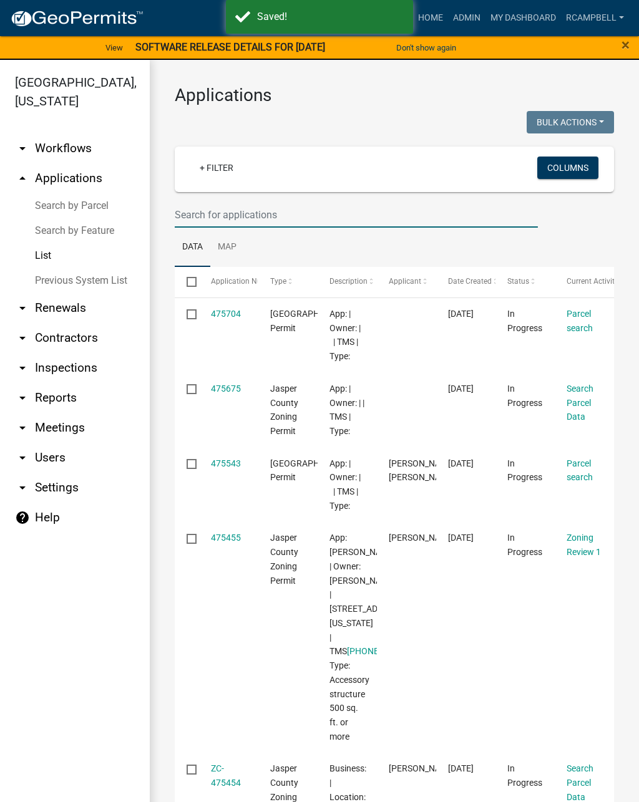
click at [284, 224] on input "text" at bounding box center [356, 215] width 363 height 26
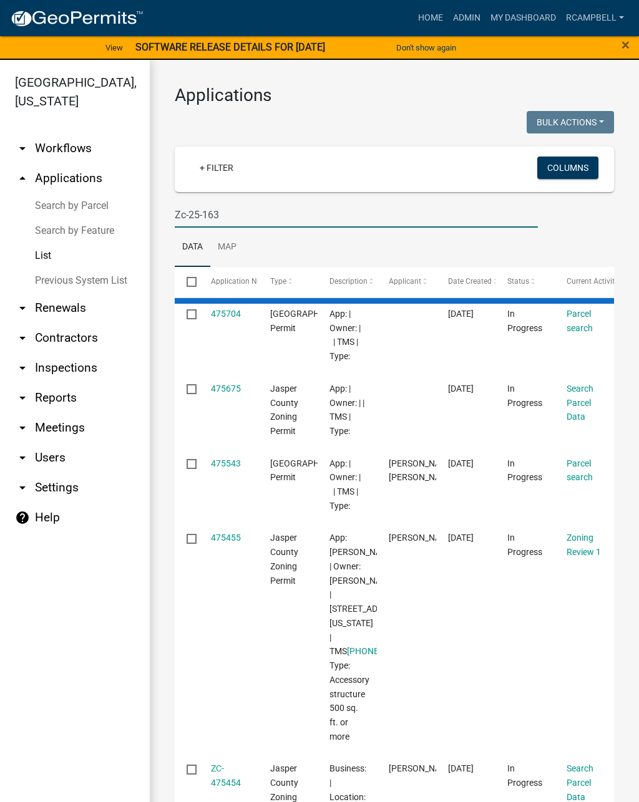
type input "Zc-25-163"
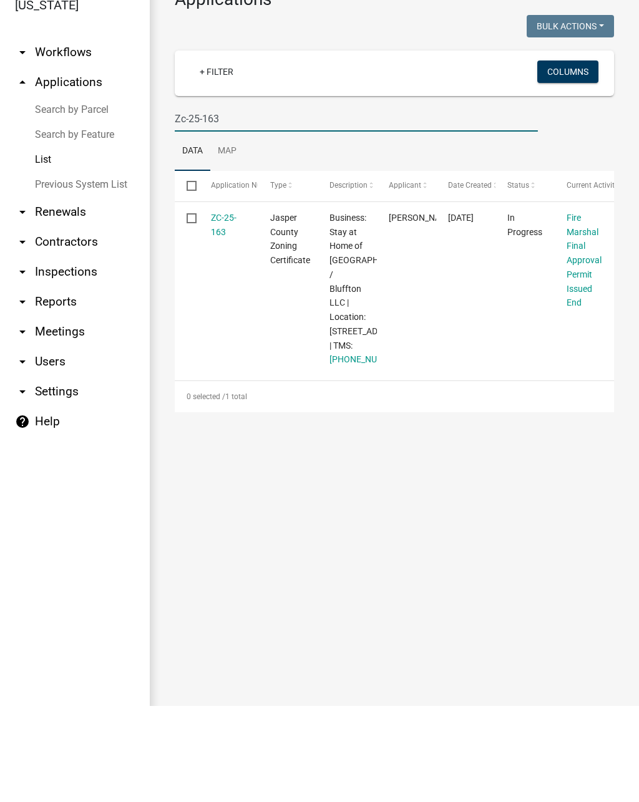
click at [225, 309] on link "ZC-25-163" at bounding box center [224, 321] width 26 height 24
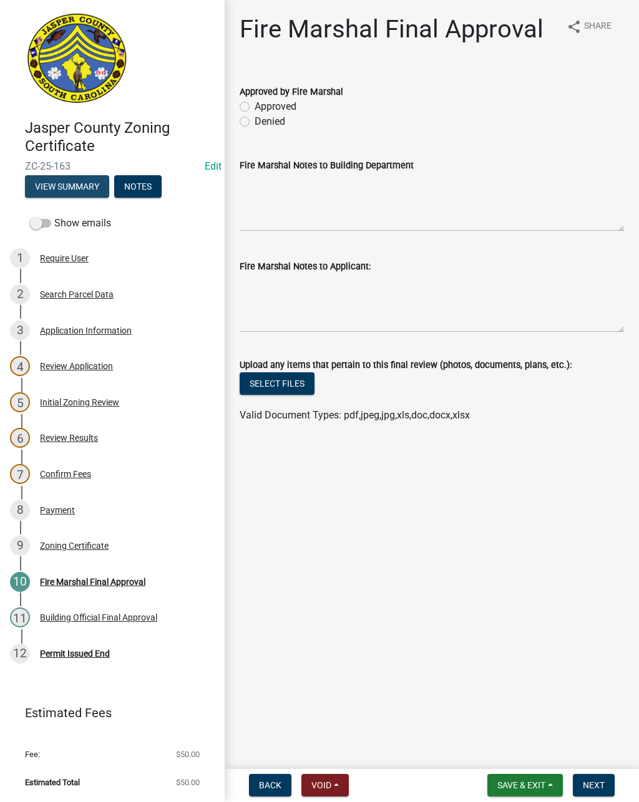
click at [78, 184] on button "View Summary" at bounding box center [67, 187] width 84 height 22
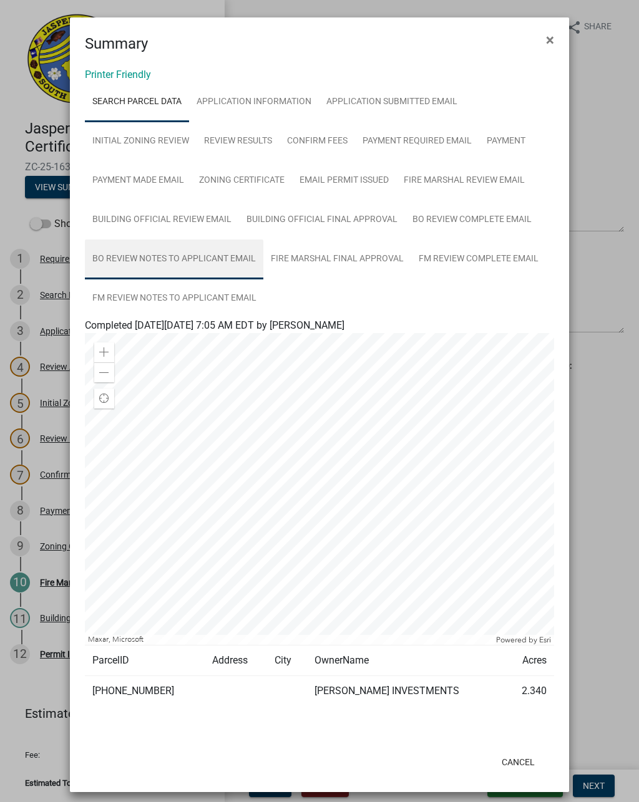
click at [204, 258] on link "BO Review Notes to Applicant Email" at bounding box center [174, 260] width 178 height 40
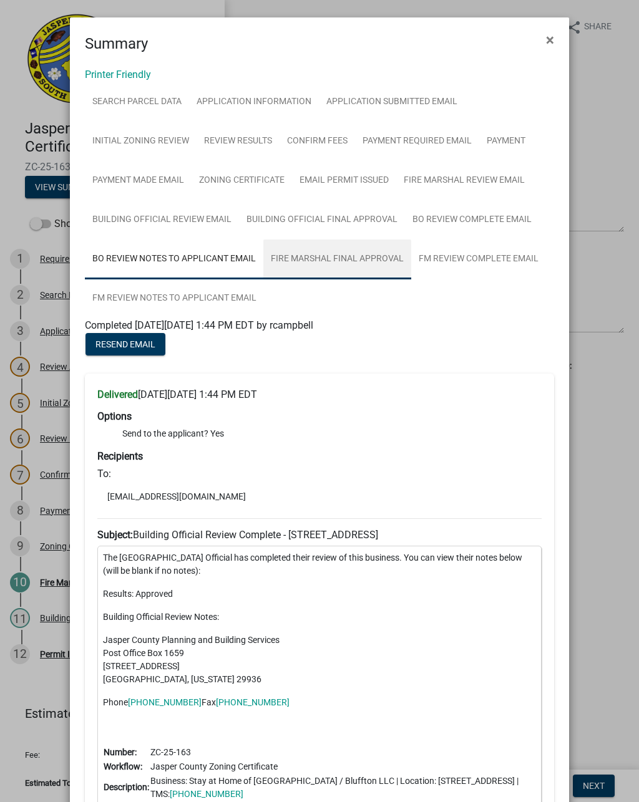
click at [353, 258] on link "Fire Marshal Final Approval" at bounding box center [337, 260] width 148 height 40
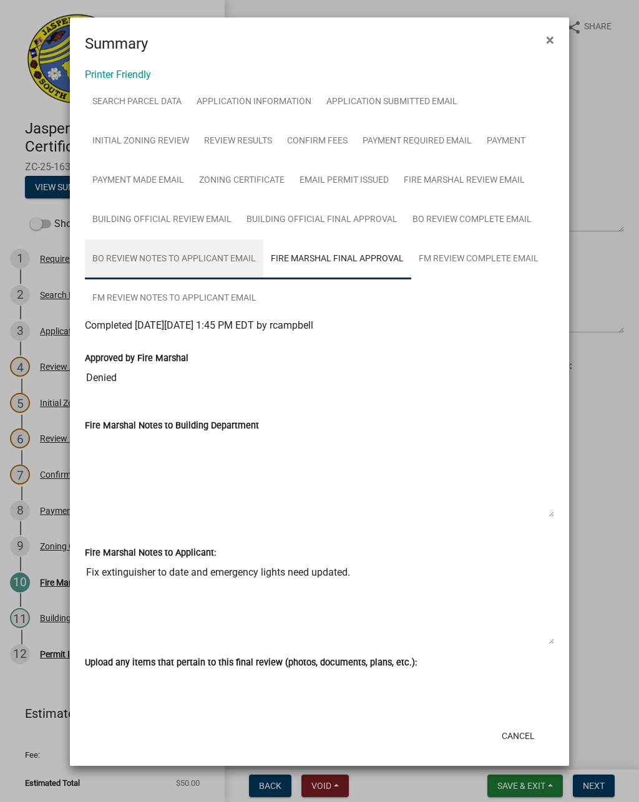
click at [189, 261] on link "BO Review Notes to Applicant Email" at bounding box center [174, 260] width 178 height 40
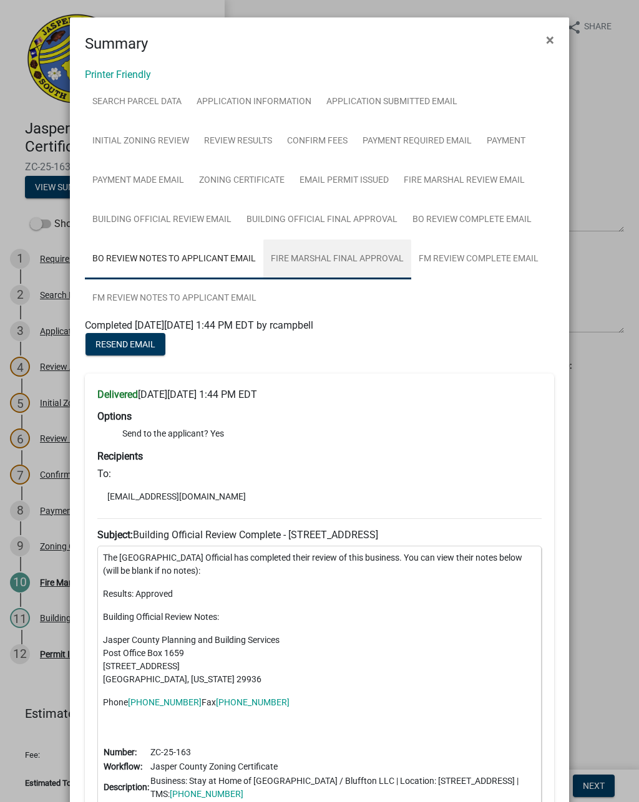
click at [351, 254] on link "Fire Marshal Final Approval" at bounding box center [337, 260] width 148 height 40
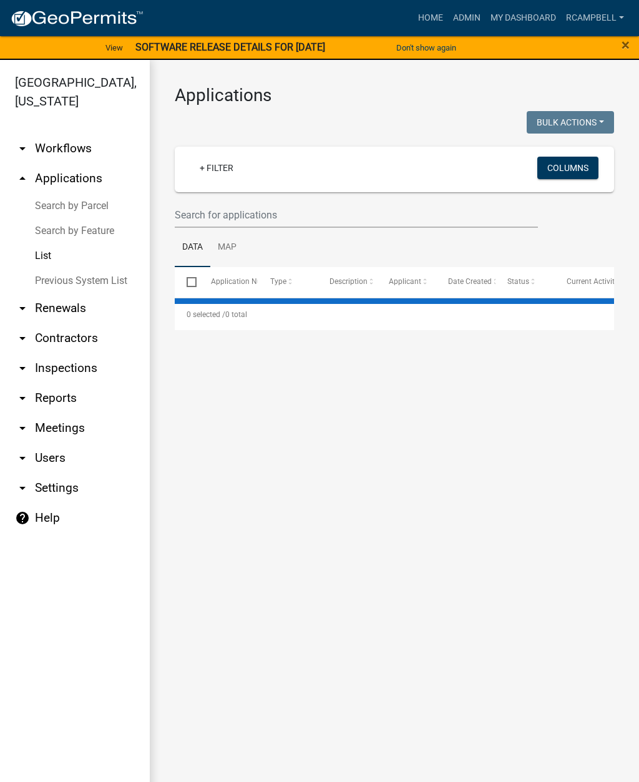
select select "2: 50"
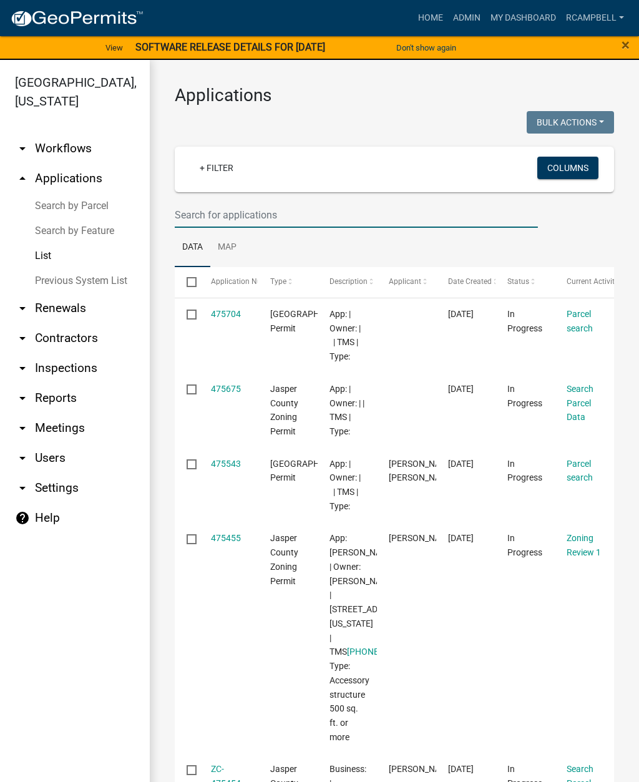
click at [337, 218] on input "text" at bounding box center [356, 215] width 363 height 26
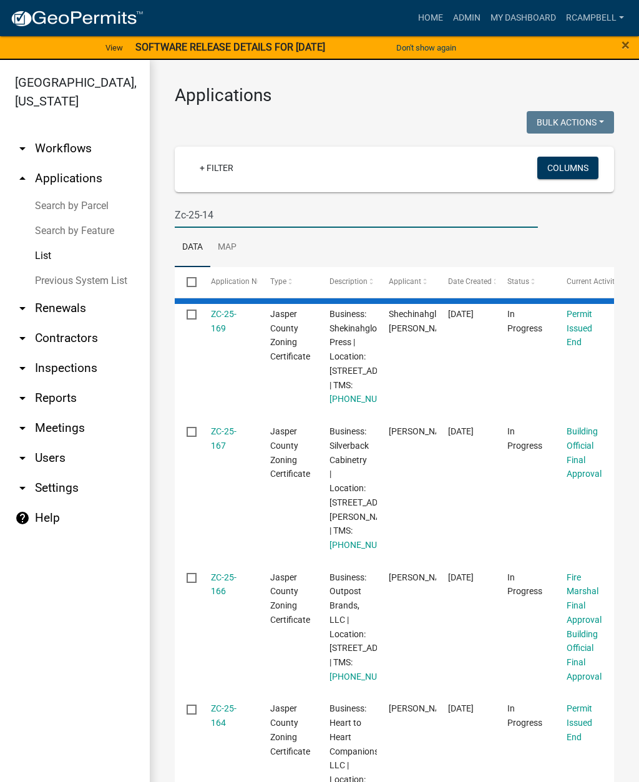
type input "Zc-25-145"
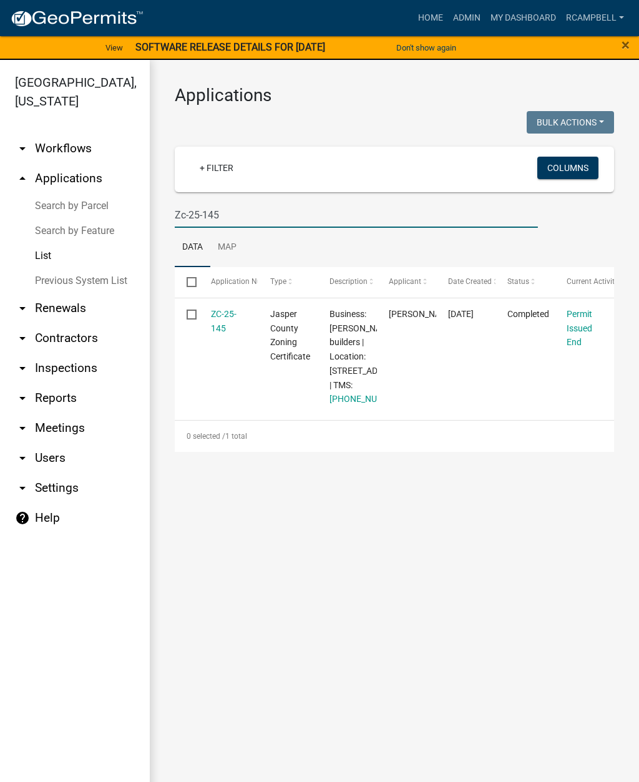
click at [225, 318] on link "ZC-25-145" at bounding box center [224, 321] width 26 height 24
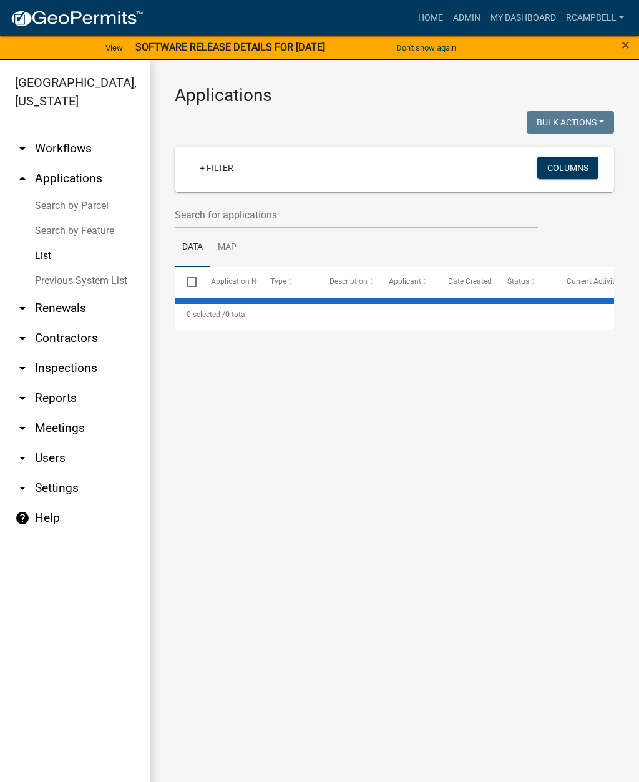
select select "2: 50"
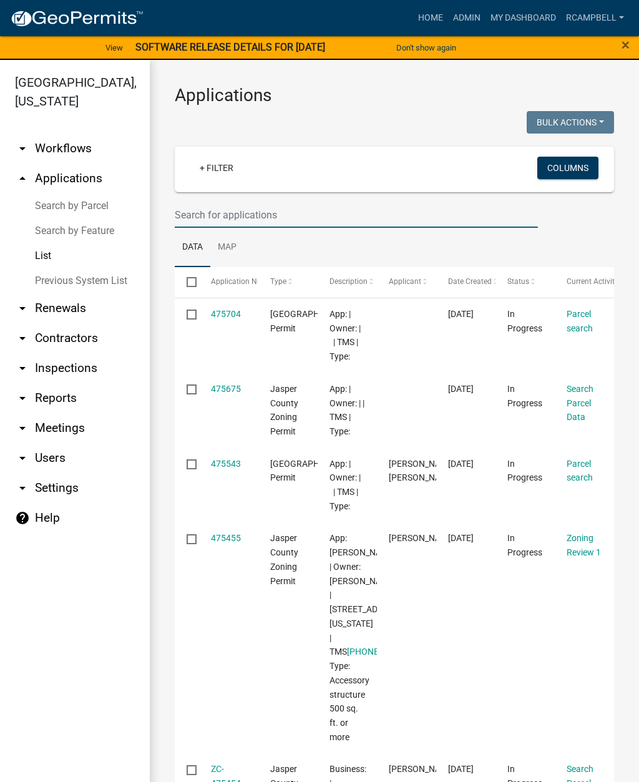
click at [306, 211] on input "text" at bounding box center [356, 215] width 363 height 26
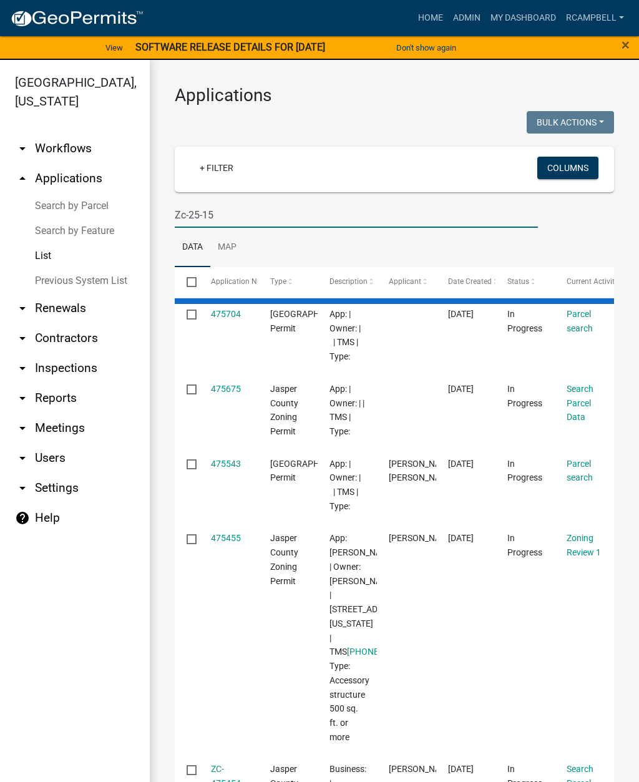
type input "Zc-25-151"
